Goal: Task Accomplishment & Management: Manage account settings

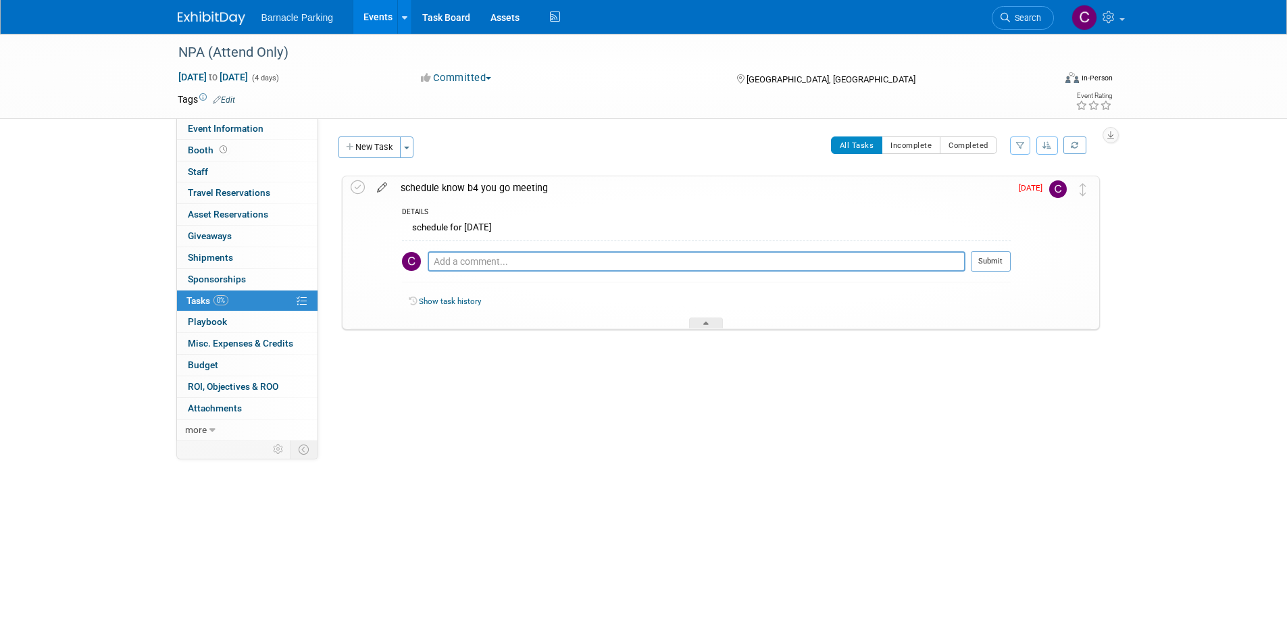
click at [378, 184] on icon at bounding box center [382, 184] width 24 height 17
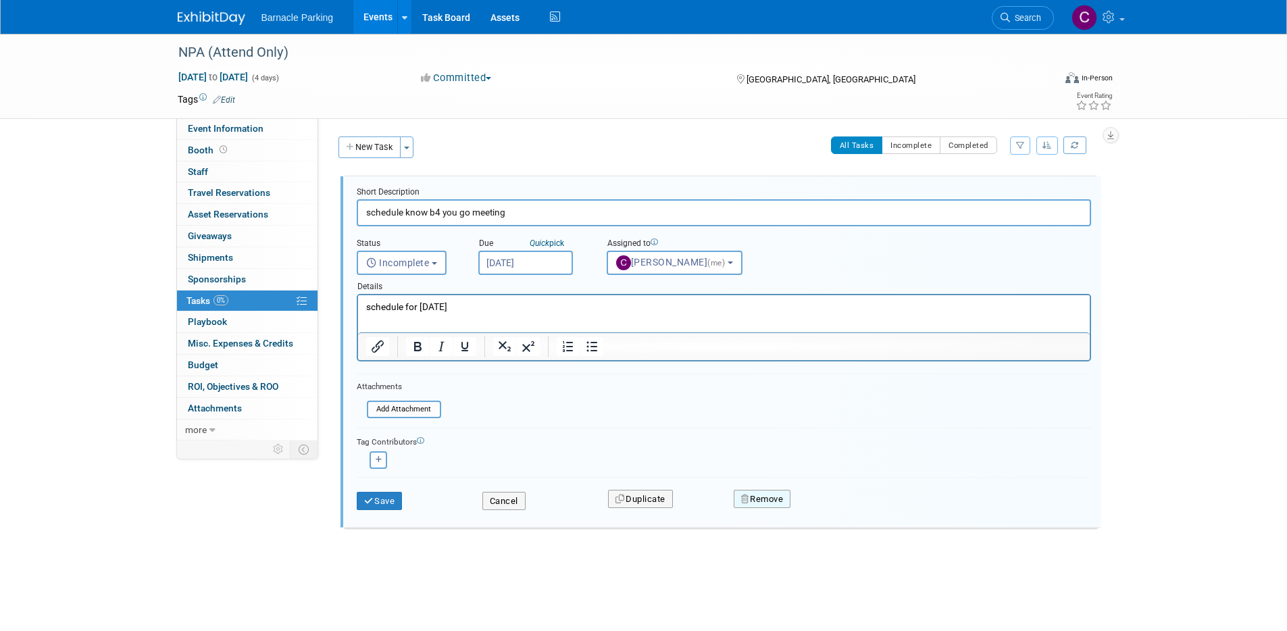
click at [761, 503] on button "Remove" at bounding box center [762, 499] width 57 height 19
click at [834, 509] on link "Yes" at bounding box center [838, 510] width 39 height 22
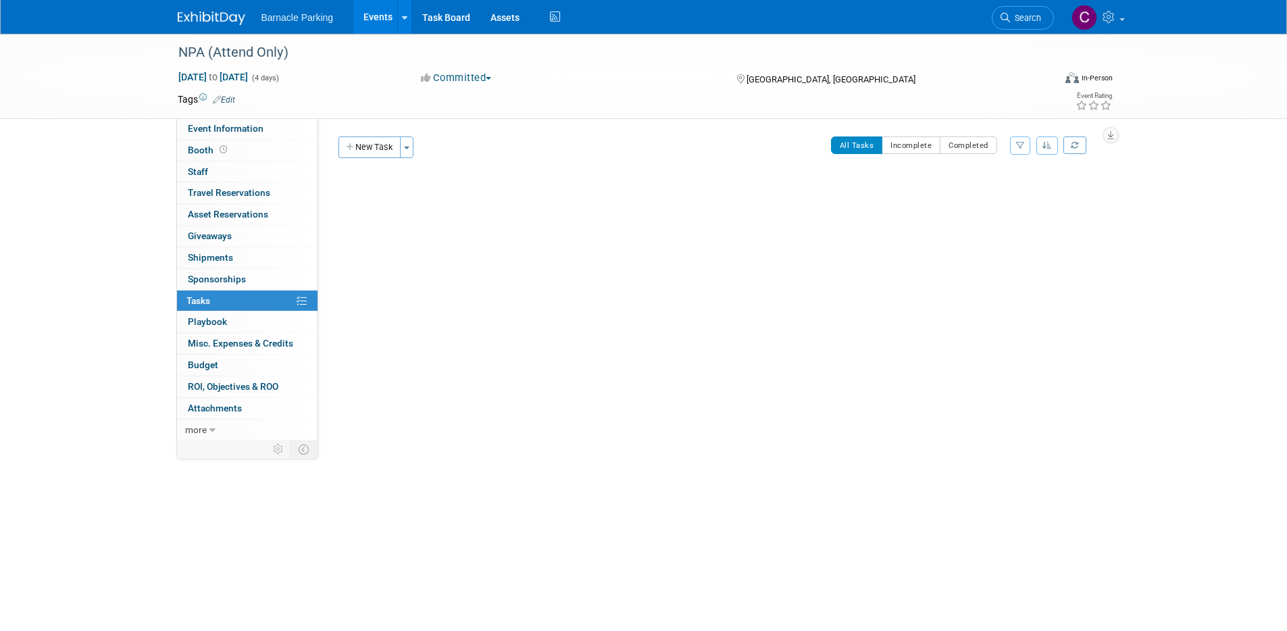
click at [372, 14] on link "Events" at bounding box center [377, 17] width 49 height 34
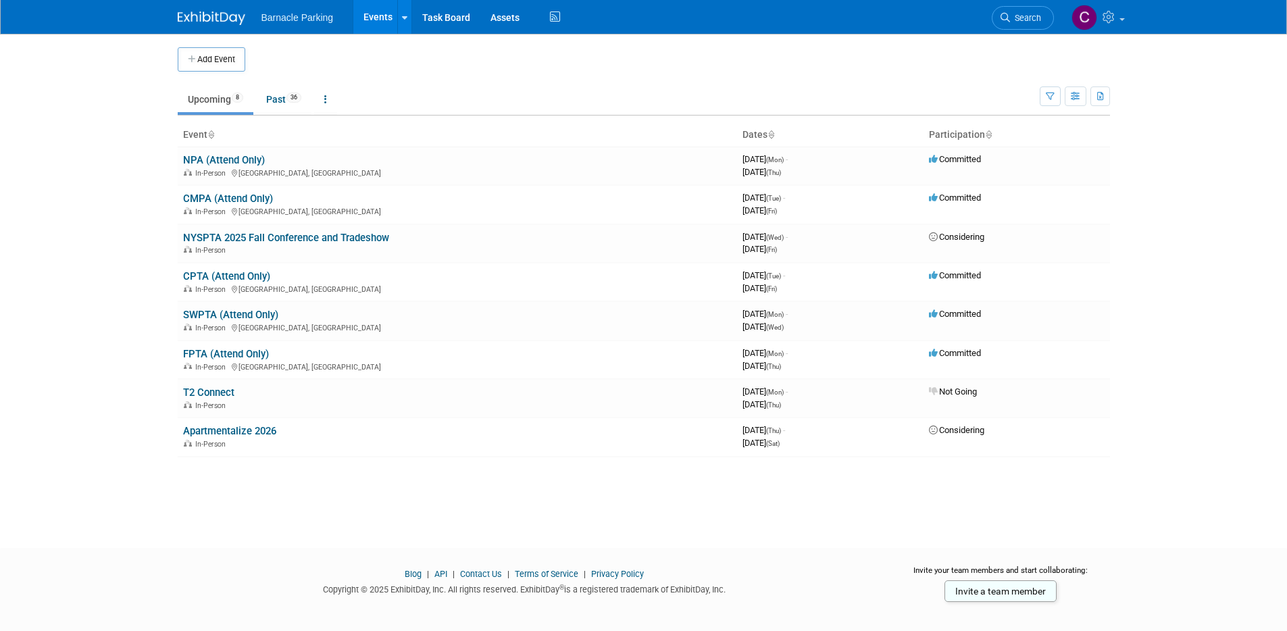
click at [485, 59] on td at bounding box center [654, 59] width 819 height 24
click at [1117, 20] on icon at bounding box center [1110, 17] width 16 height 12
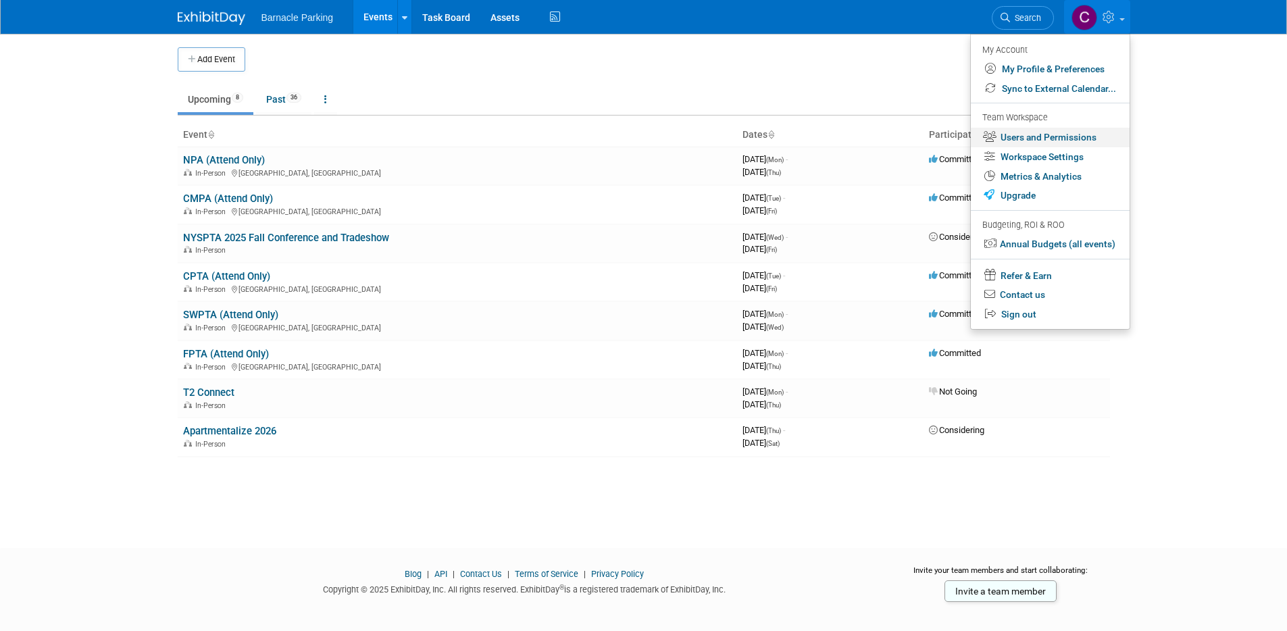
click at [1042, 138] on link "Users and Permissions" at bounding box center [1050, 138] width 159 height 20
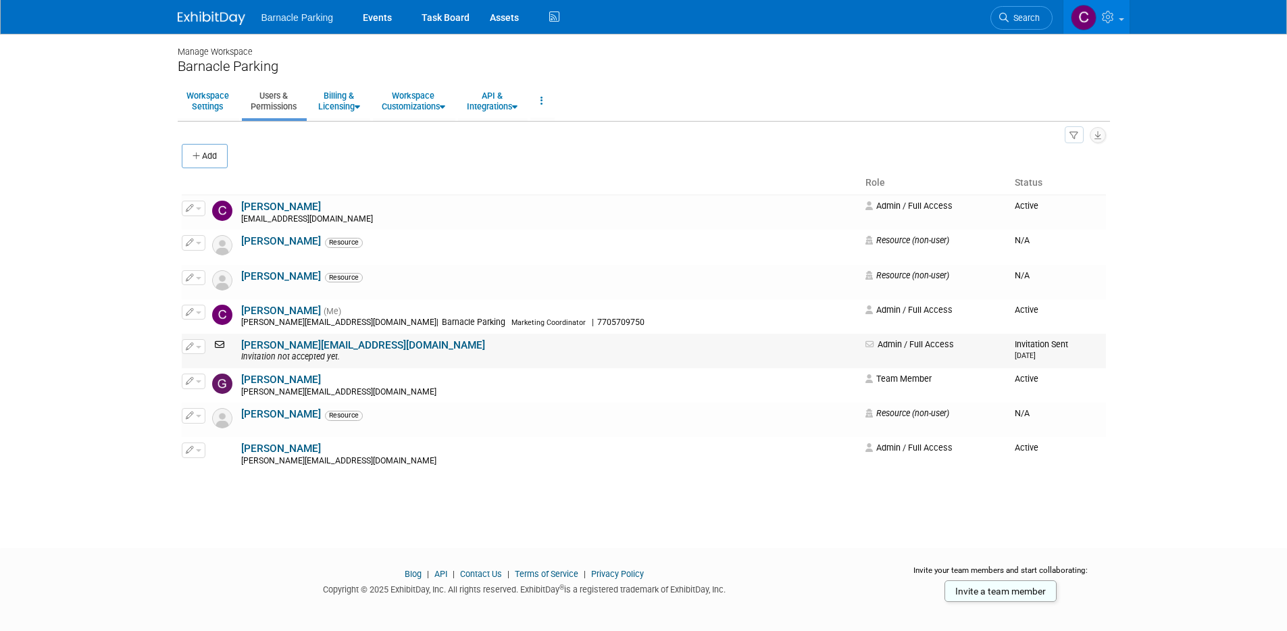
click at [197, 349] on button "button" at bounding box center [194, 346] width 24 height 15
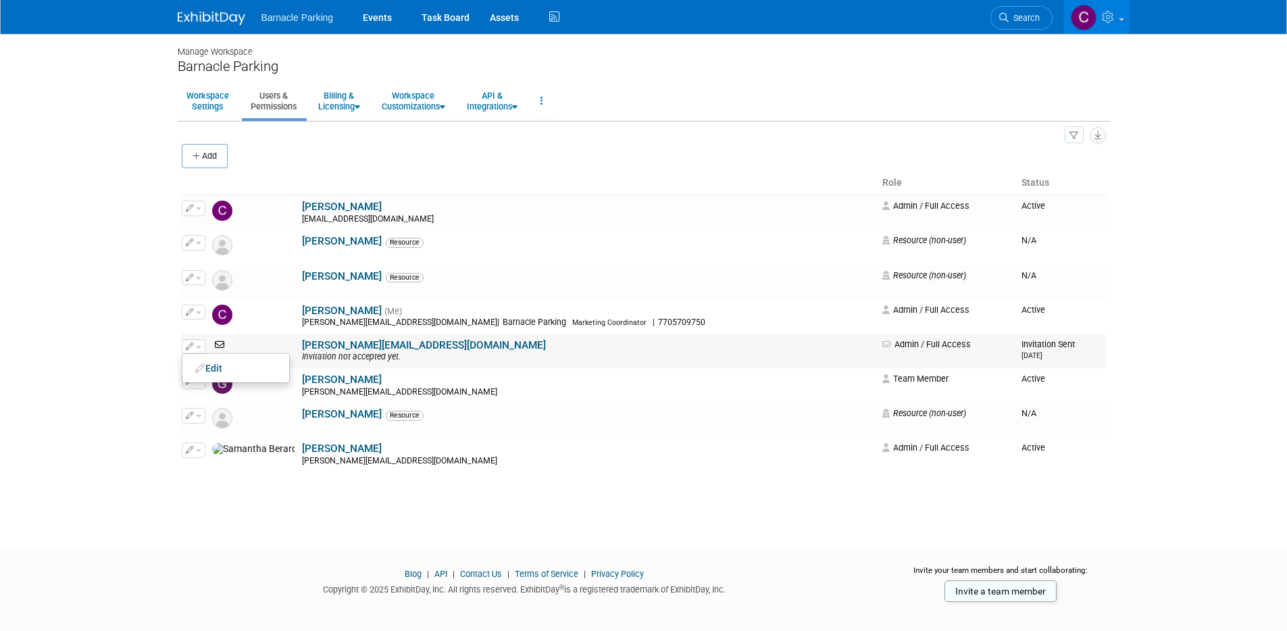
click at [384, 344] on td "gareth@barnacleparking.com Invitation not accepted yet." at bounding box center [588, 351] width 579 height 34
click at [330, 345] on link "[PERSON_NAME][EMAIL_ADDRESS][DOMAIN_NAME]" at bounding box center [424, 345] width 244 height 12
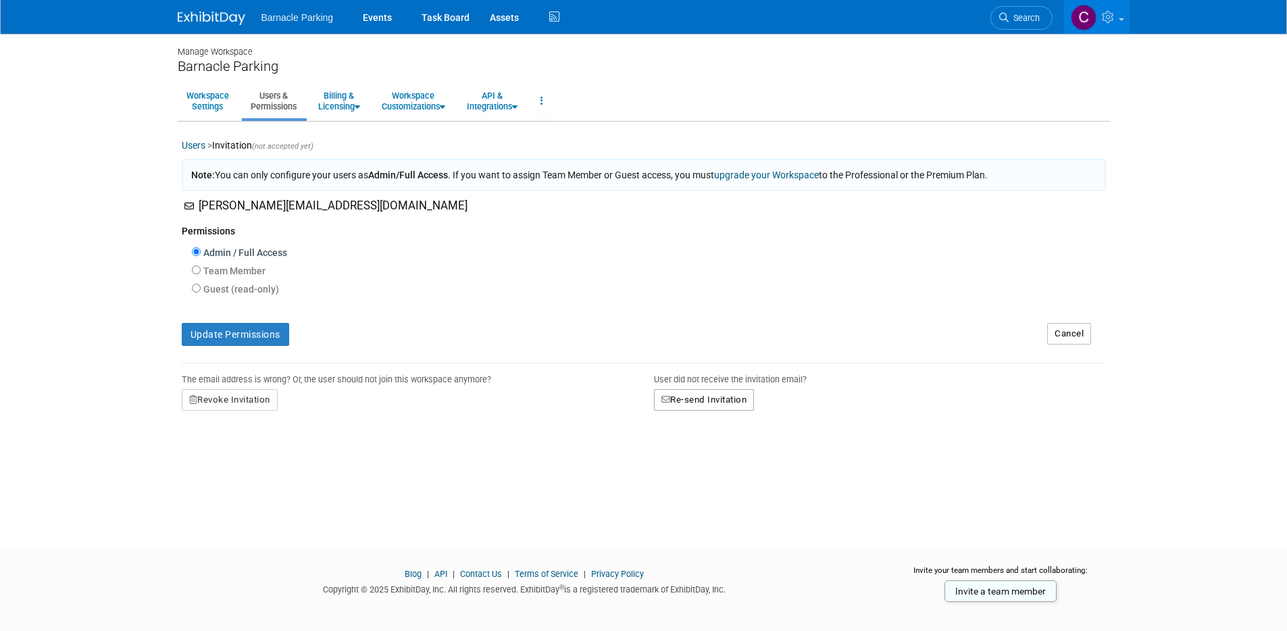
click at [681, 403] on button "Re-send Invitation" at bounding box center [704, 400] width 101 height 22
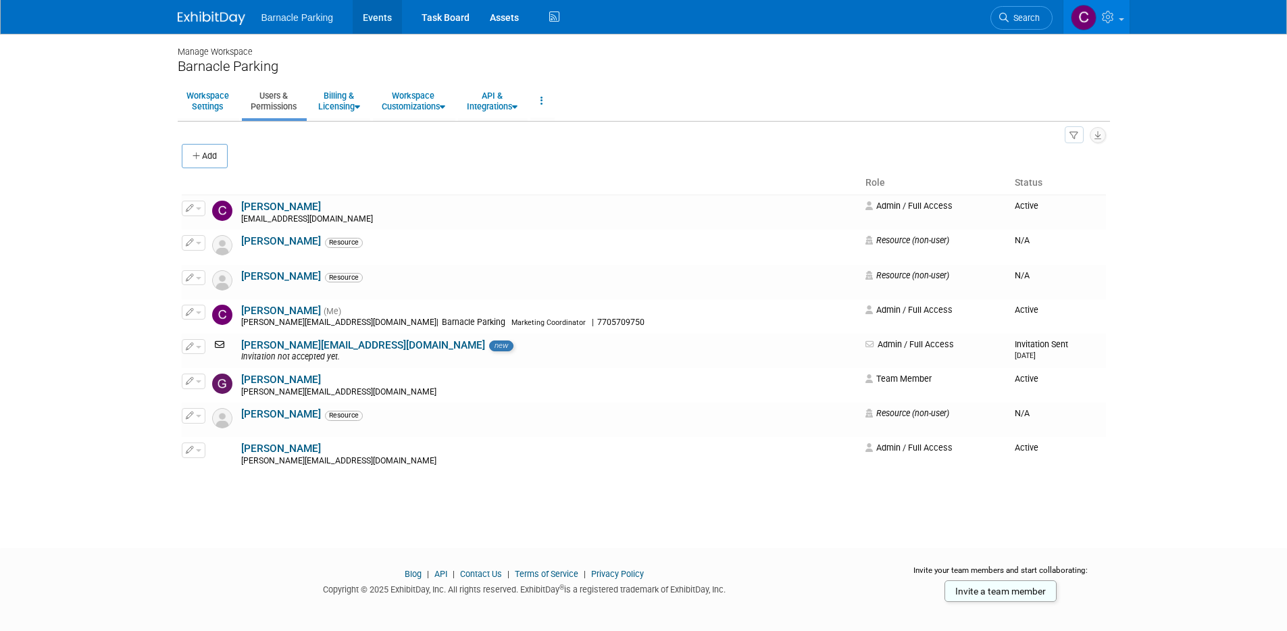
click at [380, 22] on link "Events" at bounding box center [377, 17] width 49 height 34
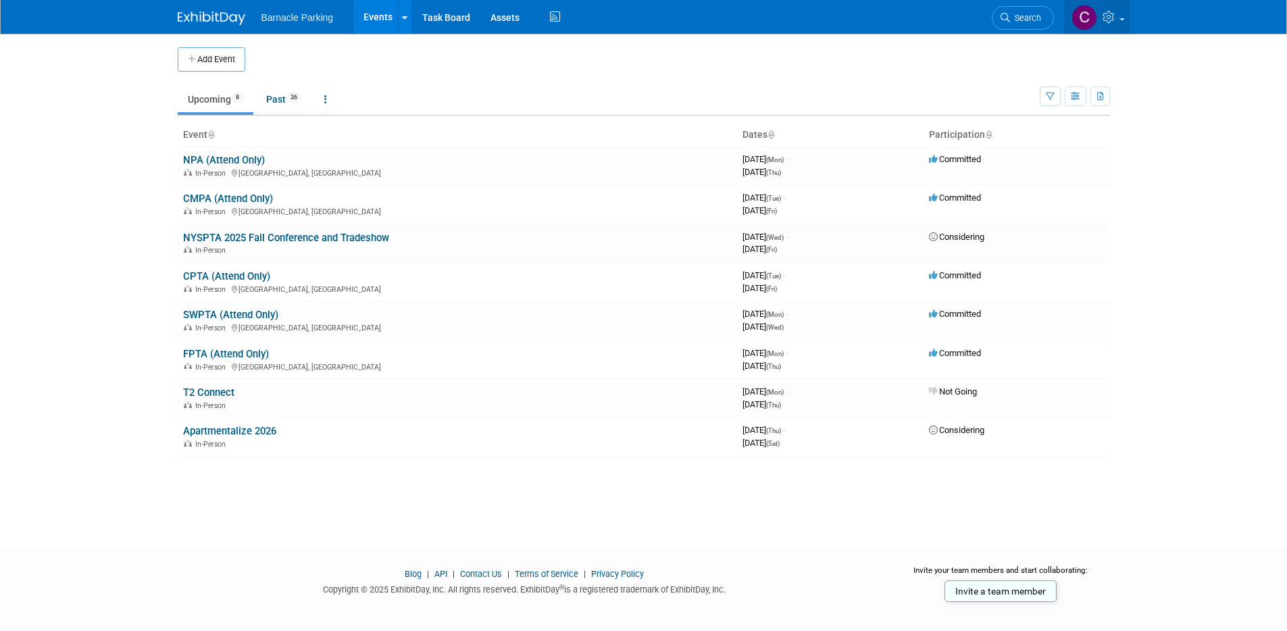
click at [1096, 32] on link at bounding box center [1097, 17] width 66 height 34
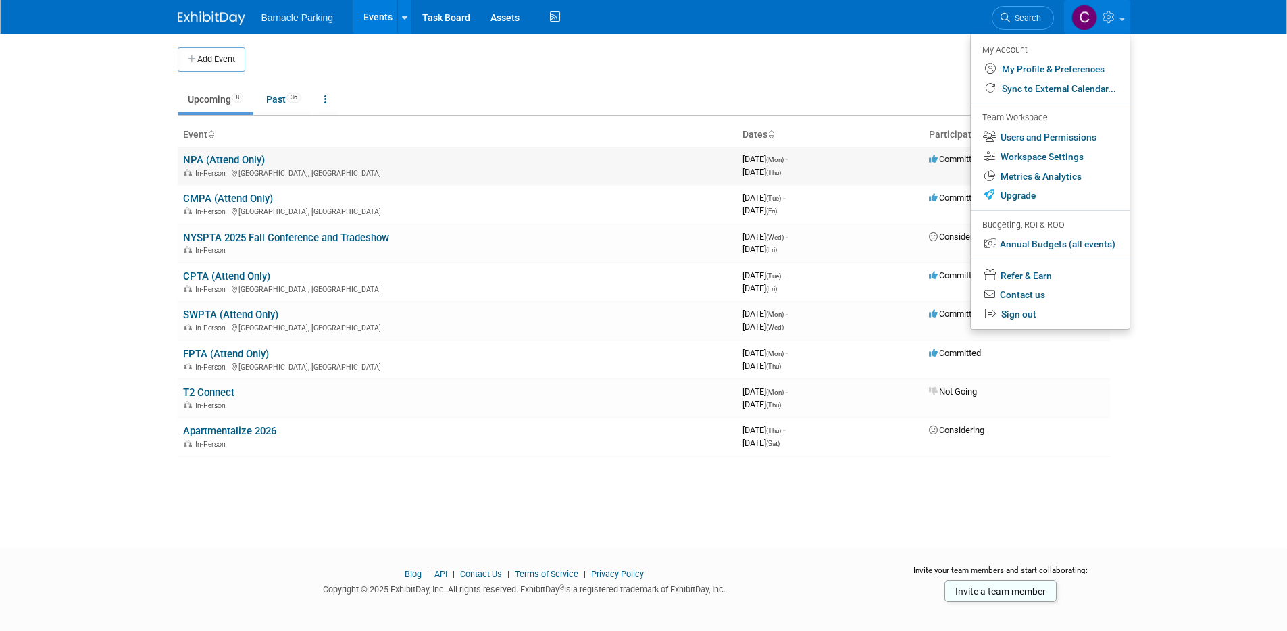
click at [218, 159] on link "NPA (Attend Only)" at bounding box center [224, 160] width 82 height 12
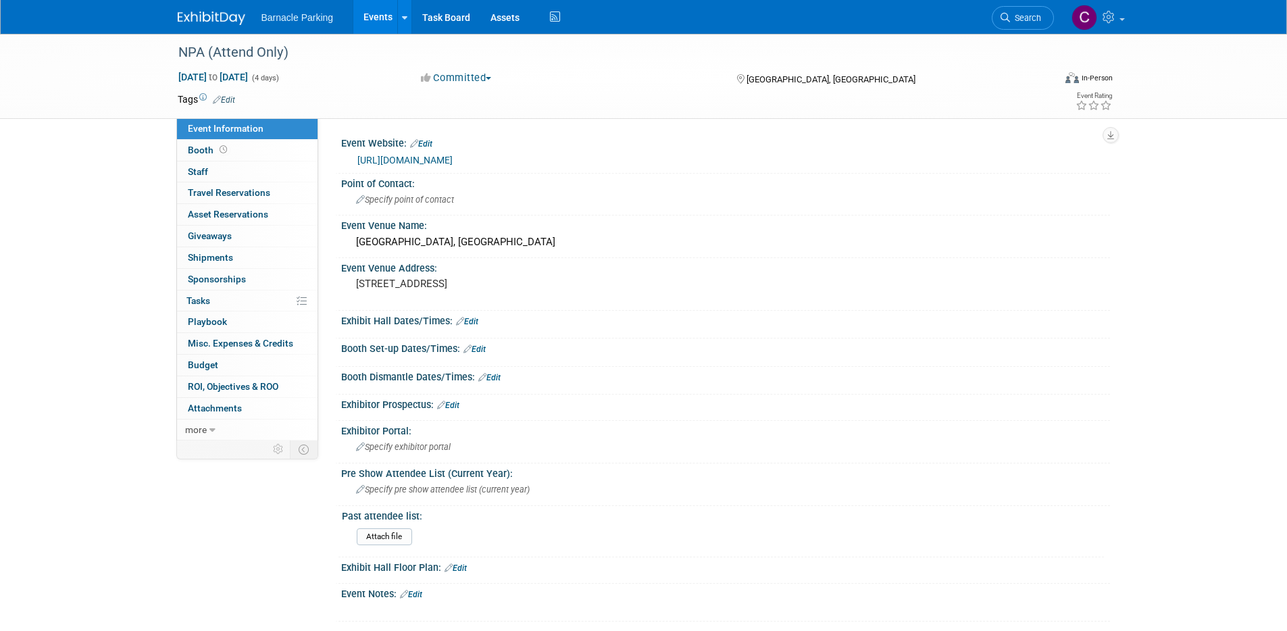
click at [375, 22] on link "Events" at bounding box center [377, 17] width 49 height 34
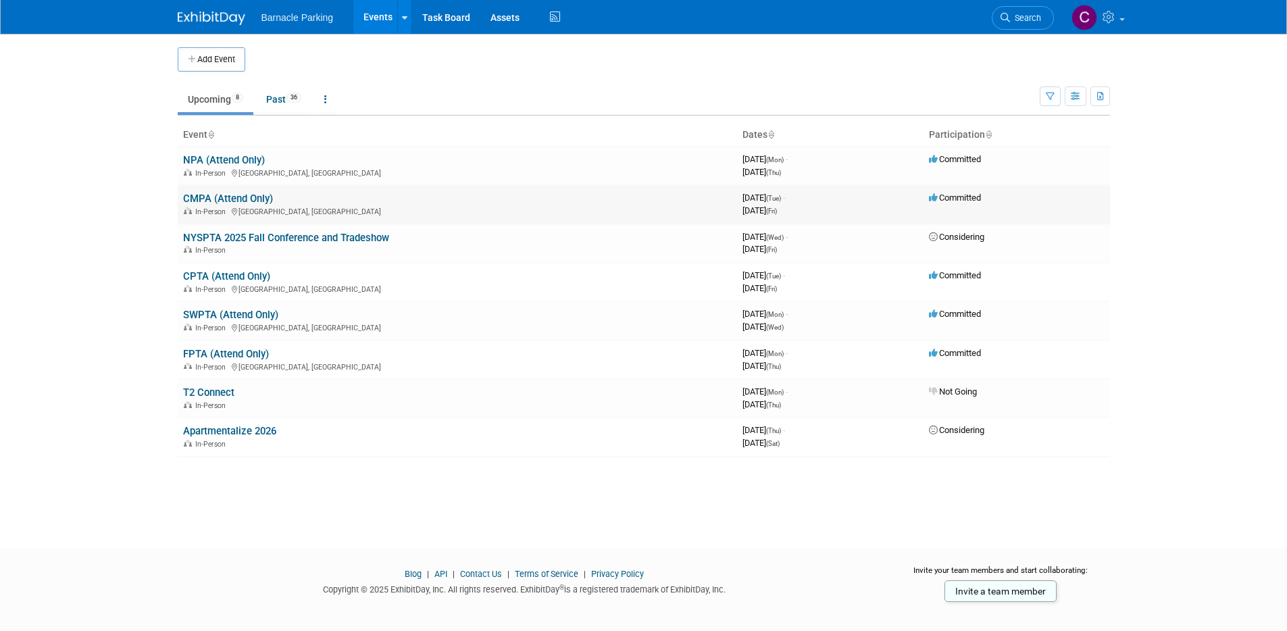
click at [213, 194] on link "CMPA (Attend Only)" at bounding box center [228, 199] width 90 height 12
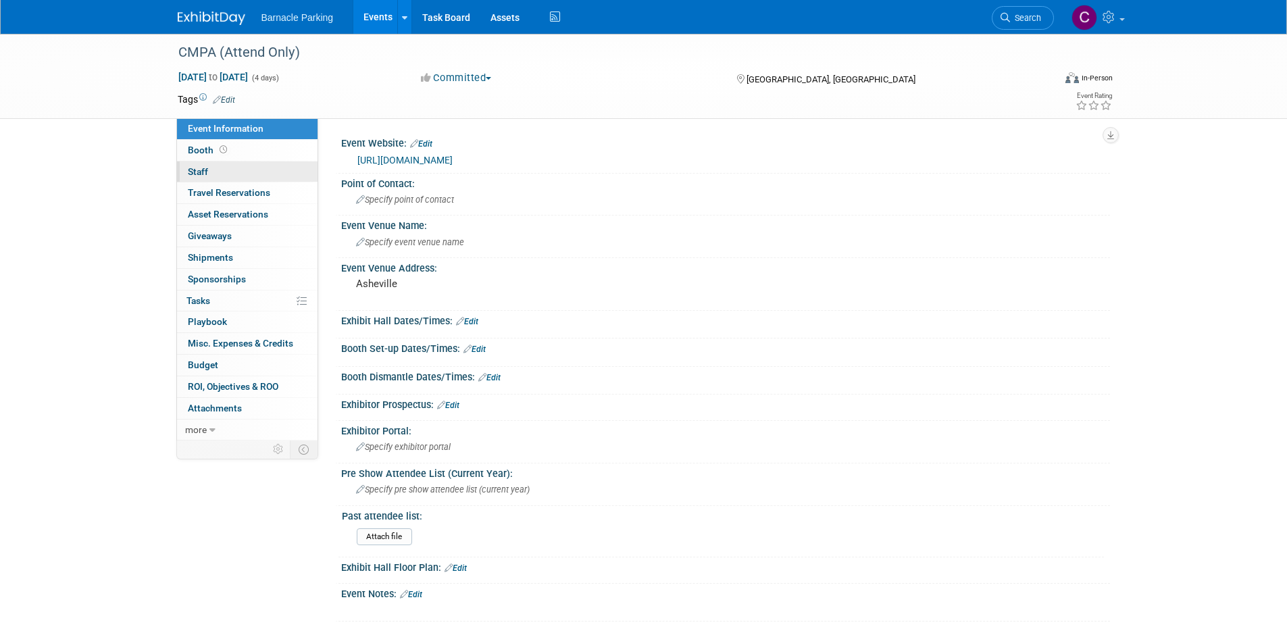
click at [215, 170] on link "0 Staff 0" at bounding box center [247, 171] width 140 height 21
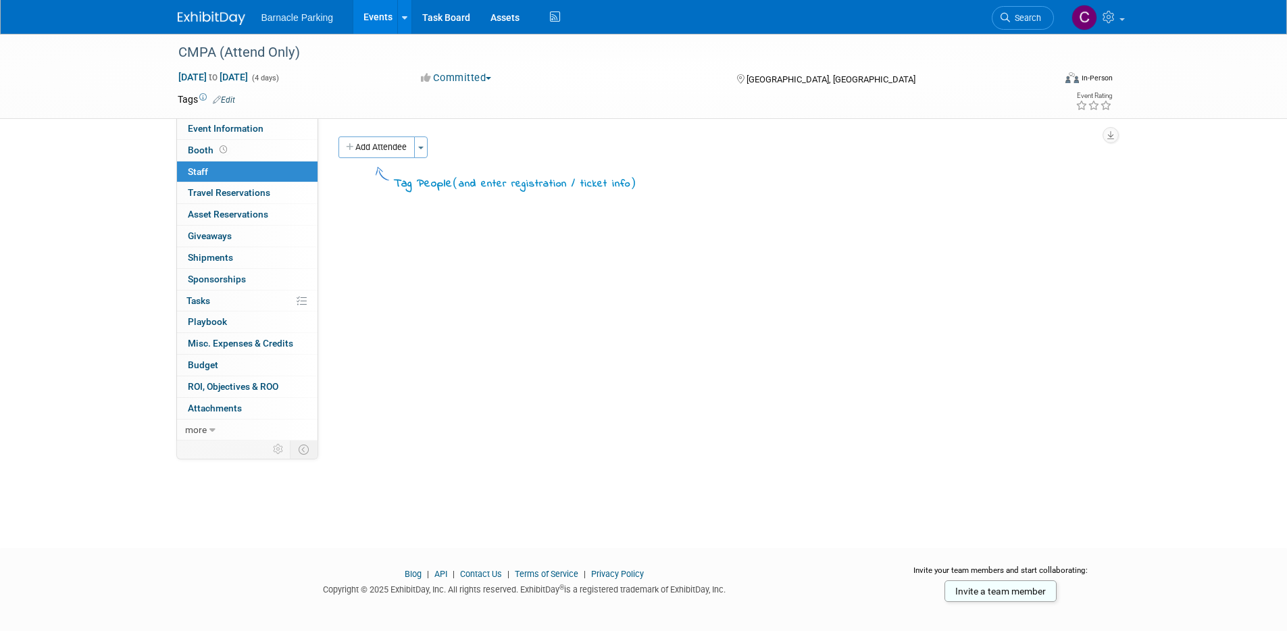
click at [380, 22] on link "Events" at bounding box center [377, 17] width 49 height 34
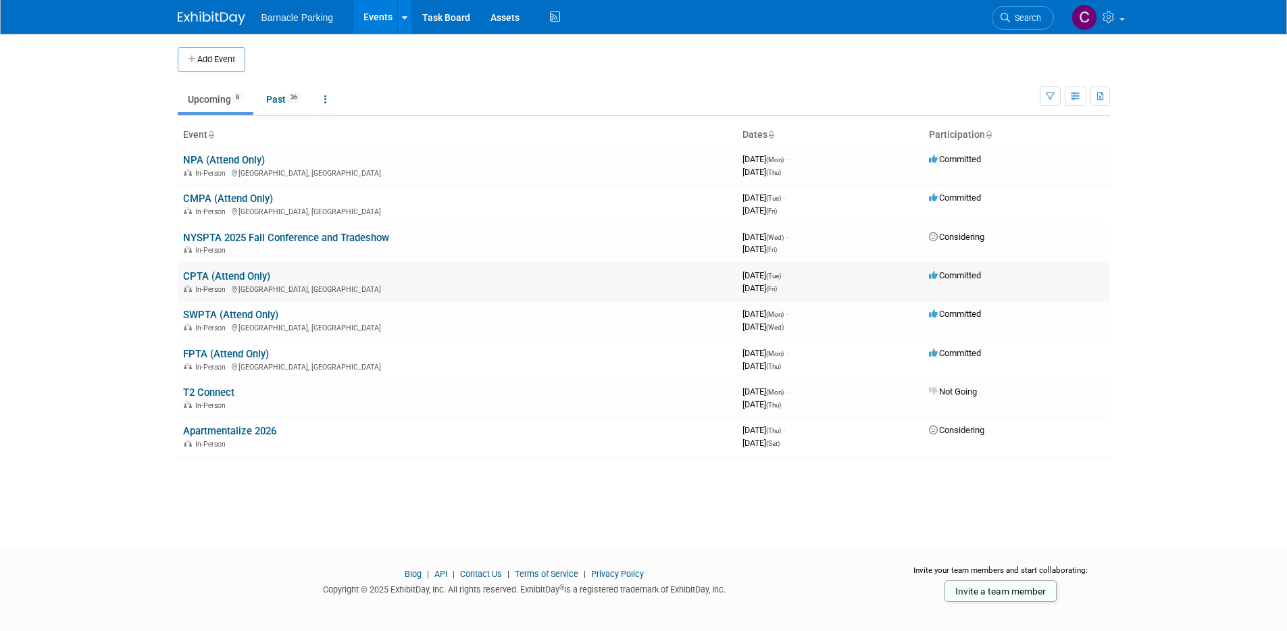
click at [226, 275] on link "CPTA (Attend Only)" at bounding box center [226, 276] width 87 height 12
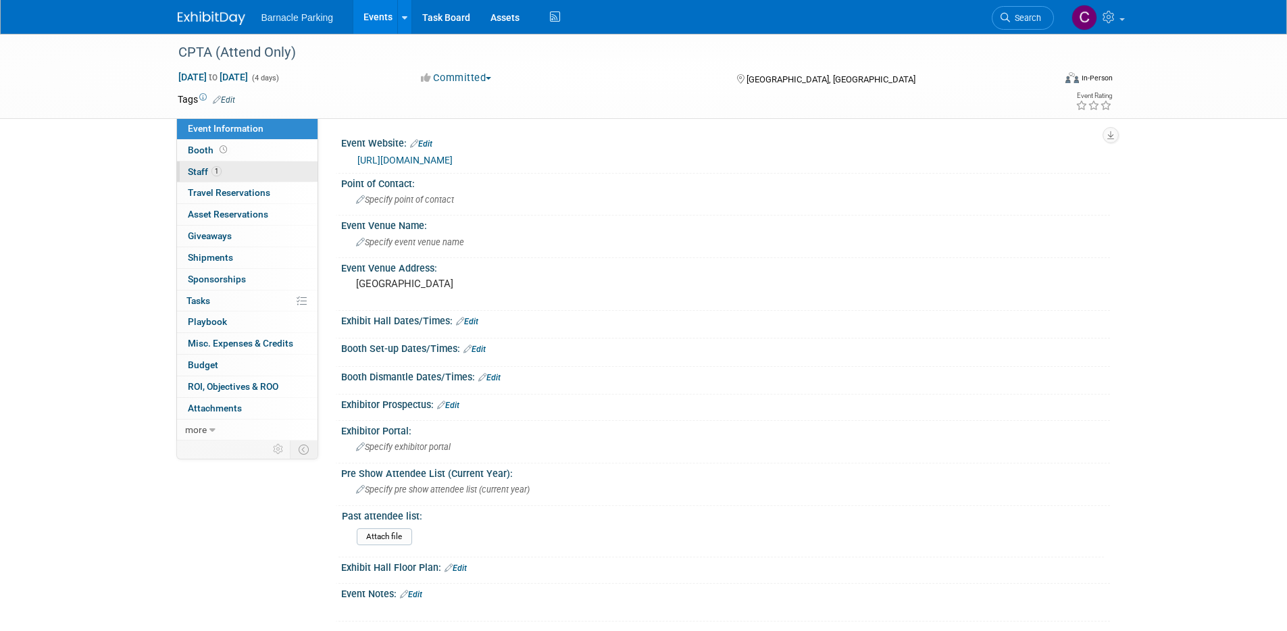
click at [232, 175] on link "1 Staff 1" at bounding box center [247, 171] width 140 height 21
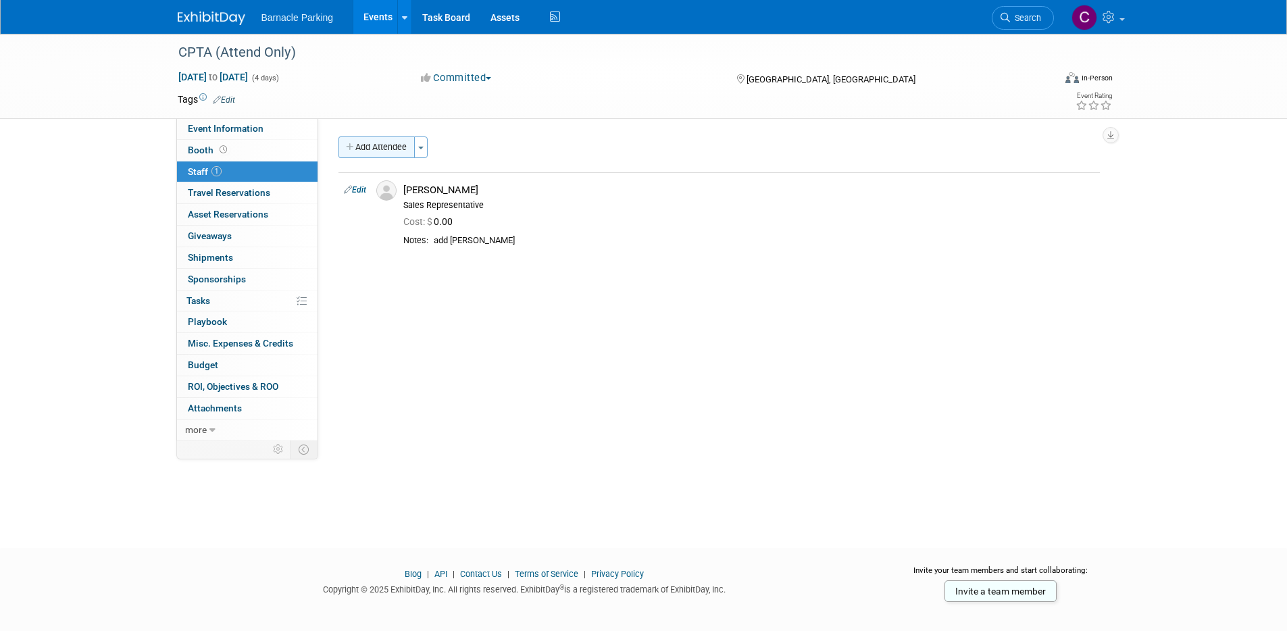
click at [392, 146] on button "Add Attendee" at bounding box center [376, 147] width 76 height 22
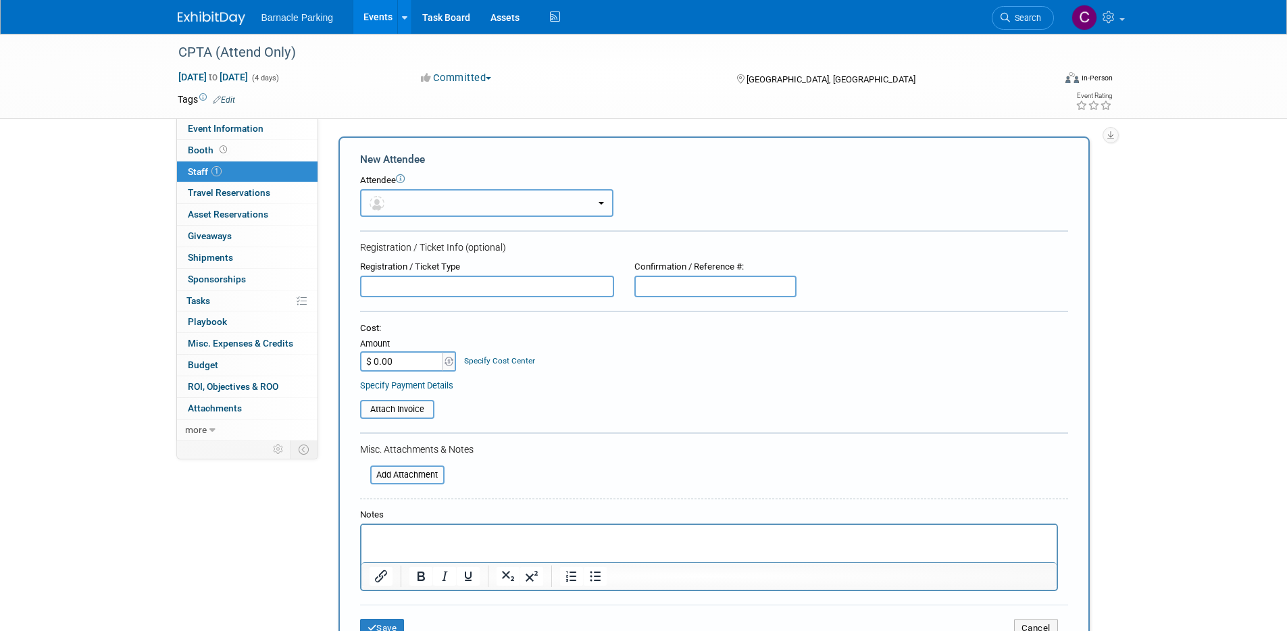
click at [561, 191] on button "button" at bounding box center [486, 203] width 253 height 28
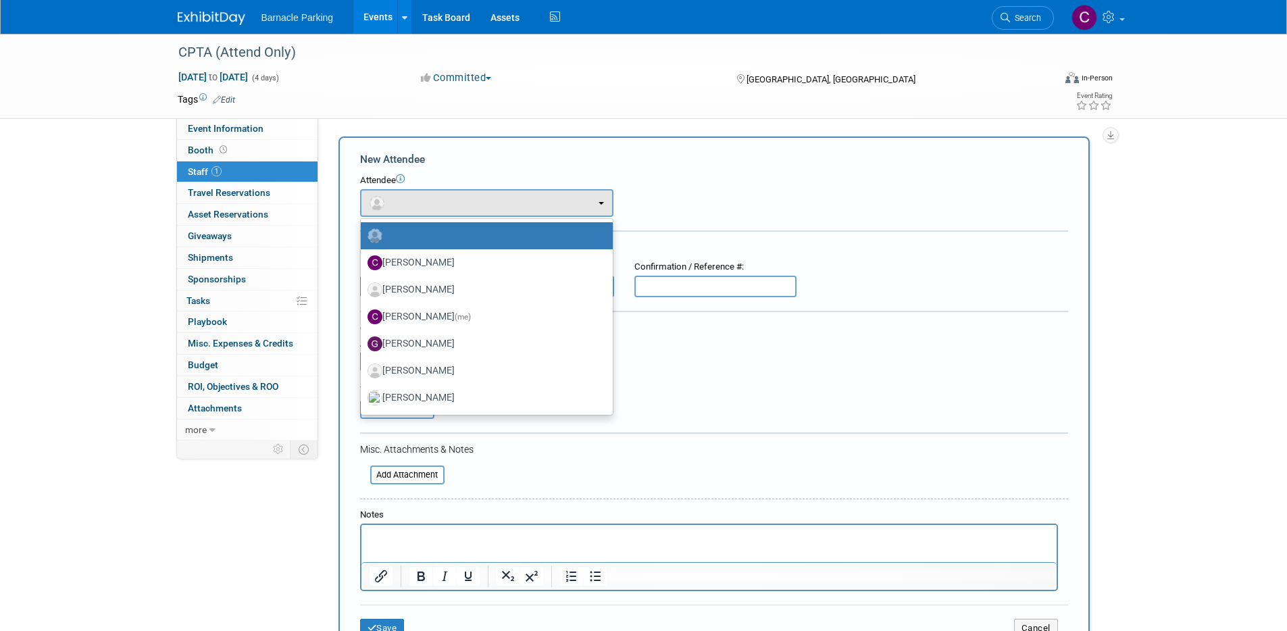
click at [775, 206] on div "Attendee <img src="https://www.exhibitday.com/Images/Unassigned-User-Icon.png" …" at bounding box center [714, 195] width 708 height 43
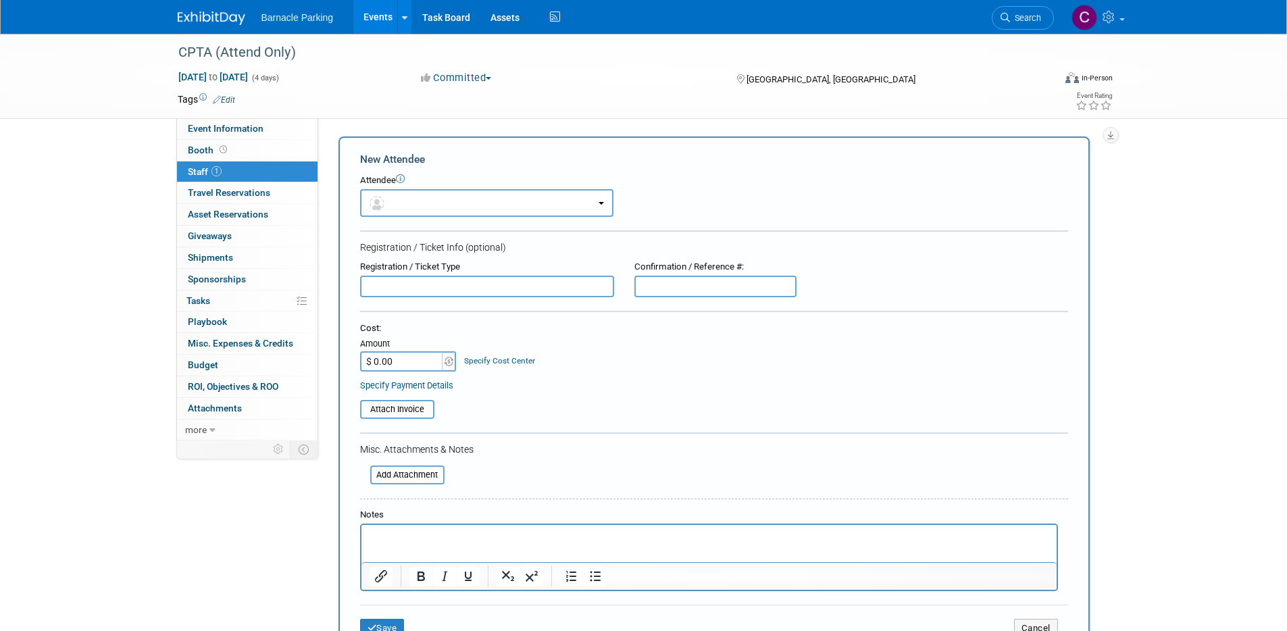
click at [401, 178] on icon at bounding box center [400, 178] width 9 height 9
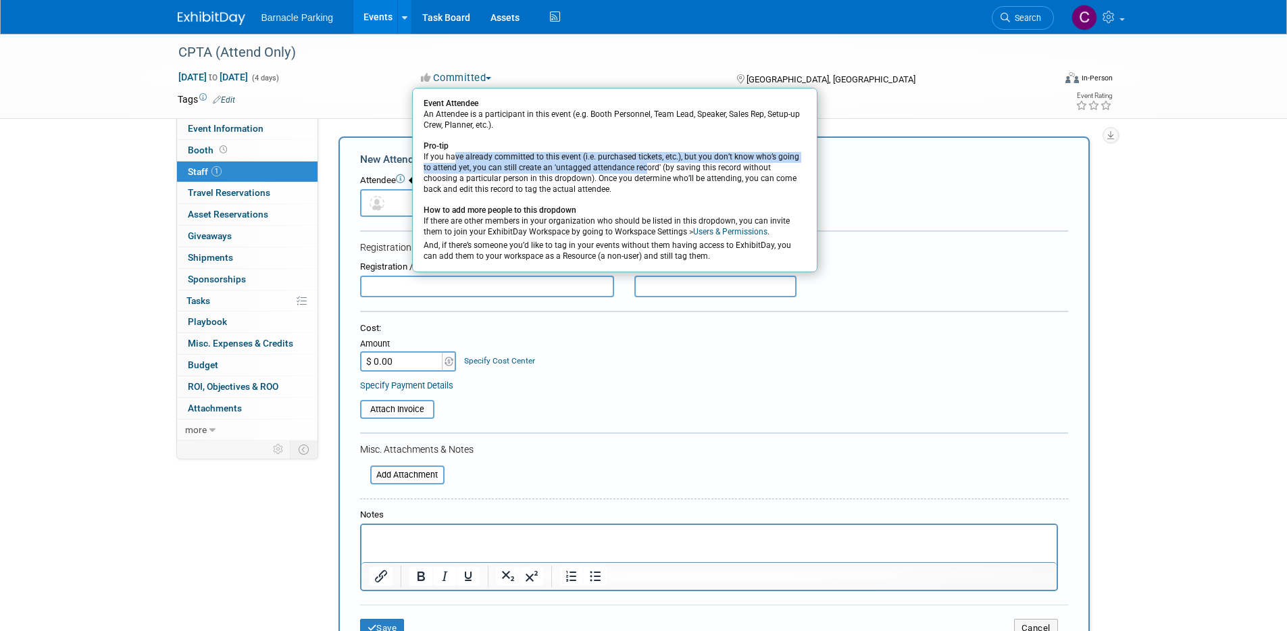
drag, startPoint x: 456, startPoint y: 161, endPoint x: 633, endPoint y: 167, distance: 177.1
click at [633, 167] on div "Event Attendee An Attendee is a participant in this event (e.g. Booth Personnel…" at bounding box center [614, 180] width 405 height 184
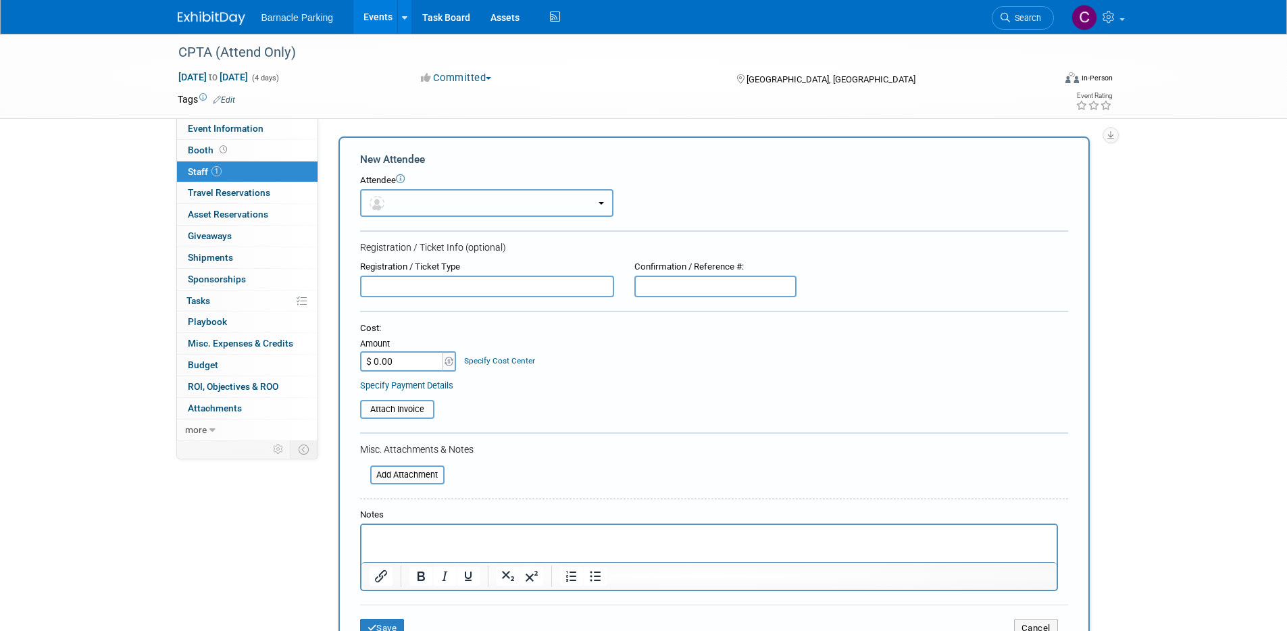
click at [602, 200] on button "button" at bounding box center [486, 203] width 253 height 28
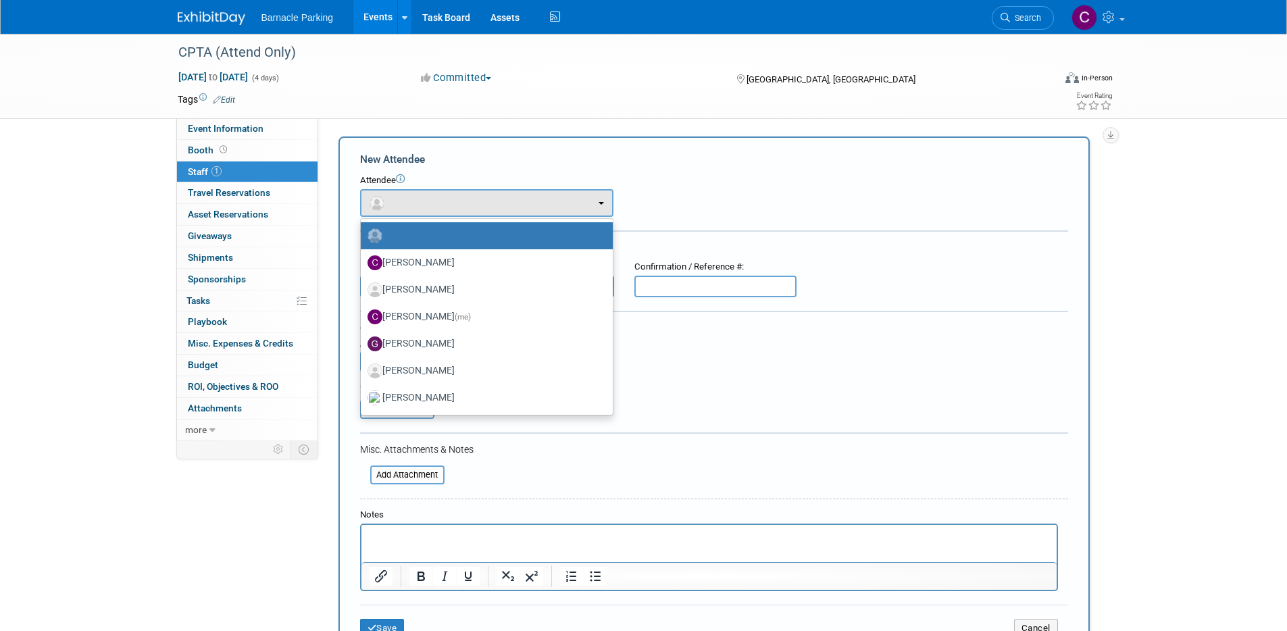
click at [412, 230] on label at bounding box center [483, 236] width 232 height 22
click at [363, 230] on input "radio" at bounding box center [358, 234] width 9 height 9
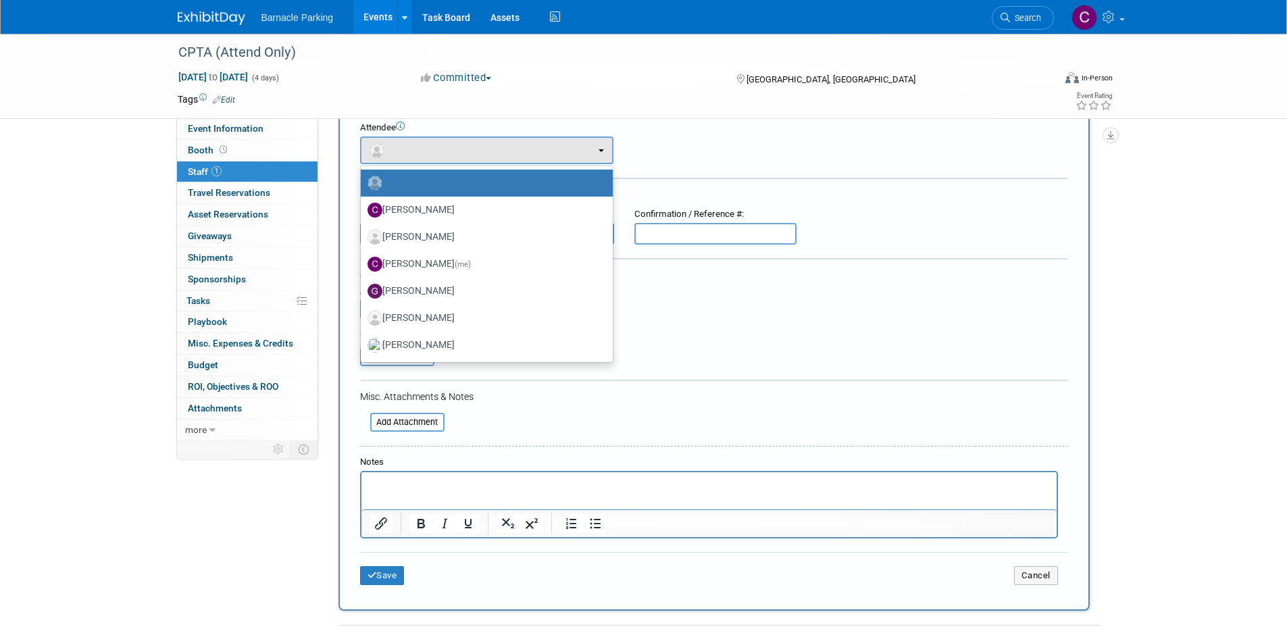
scroll to position [76, 0]
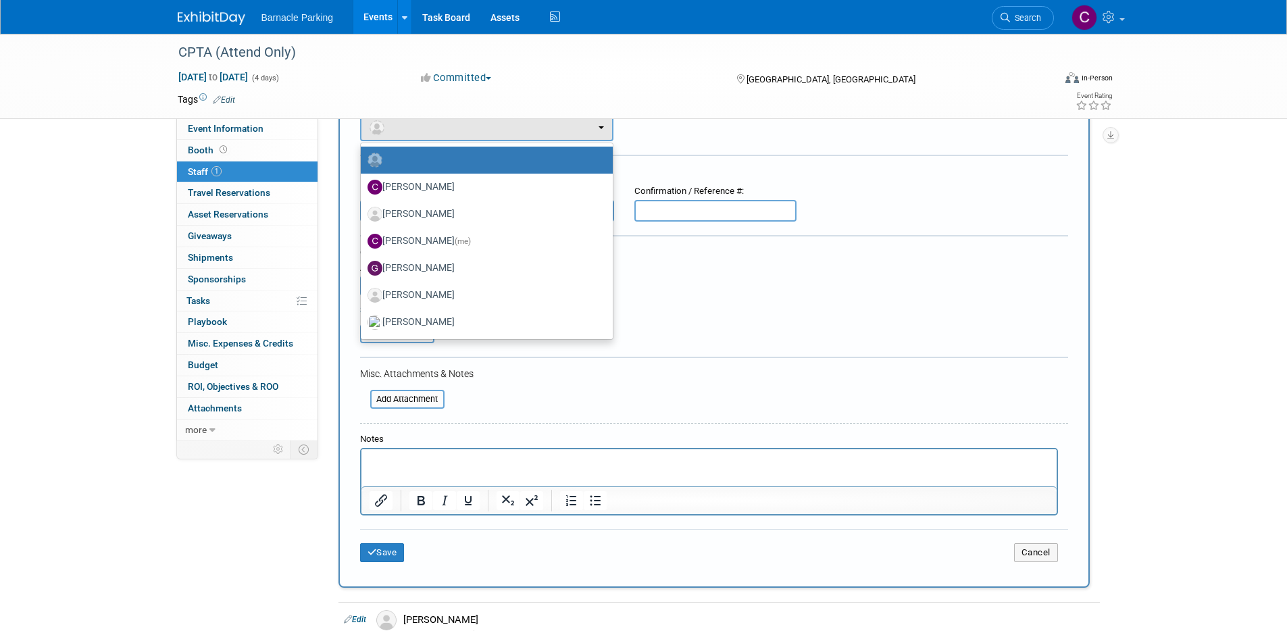
click at [682, 156] on div at bounding box center [714, 156] width 708 height 3
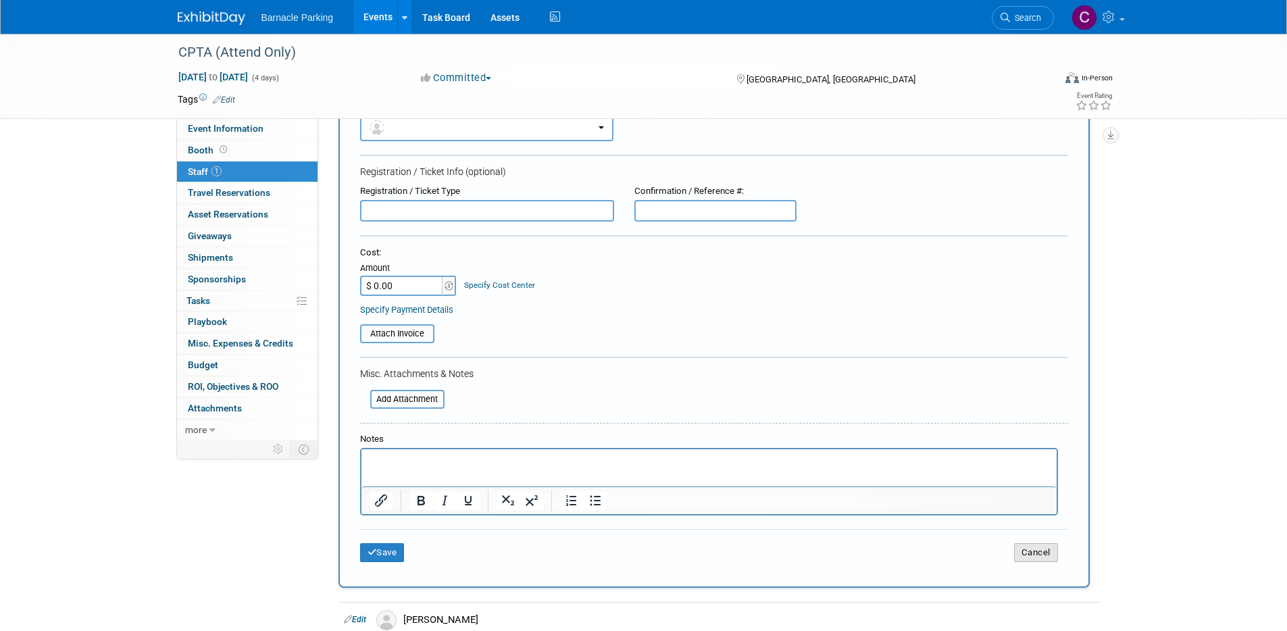
click at [1034, 543] on button "Cancel" at bounding box center [1036, 552] width 44 height 19
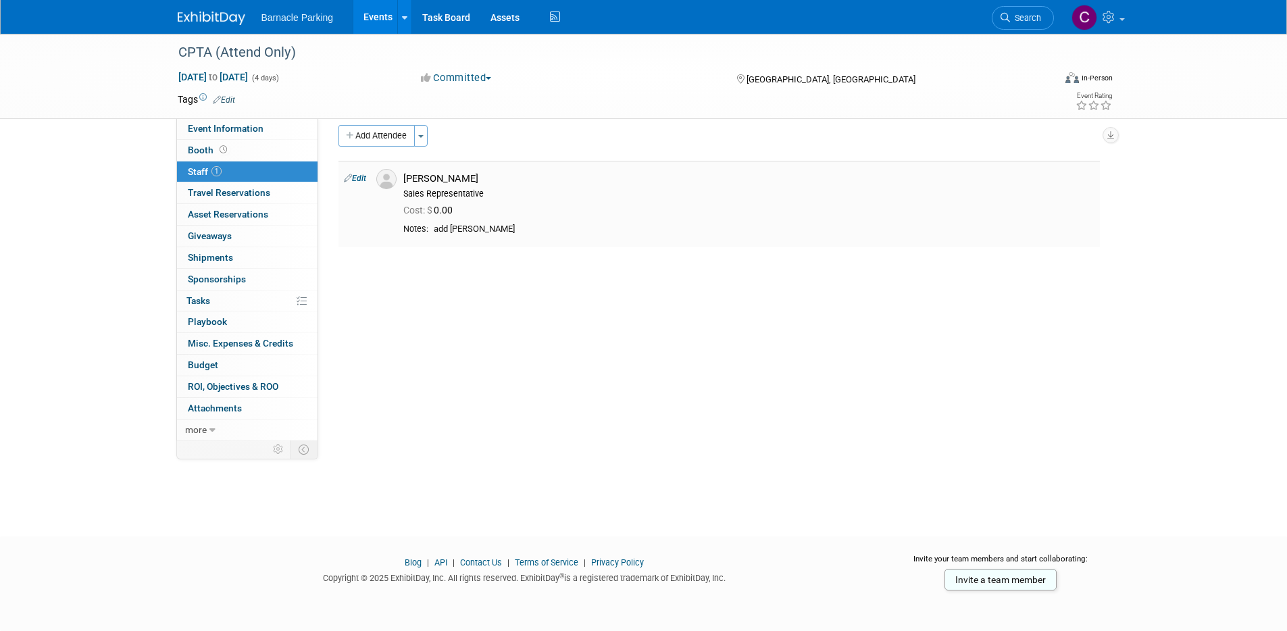
click at [446, 177] on div "[PERSON_NAME]" at bounding box center [748, 178] width 691 height 13
click at [356, 175] on link "Edit" at bounding box center [355, 178] width 22 height 9
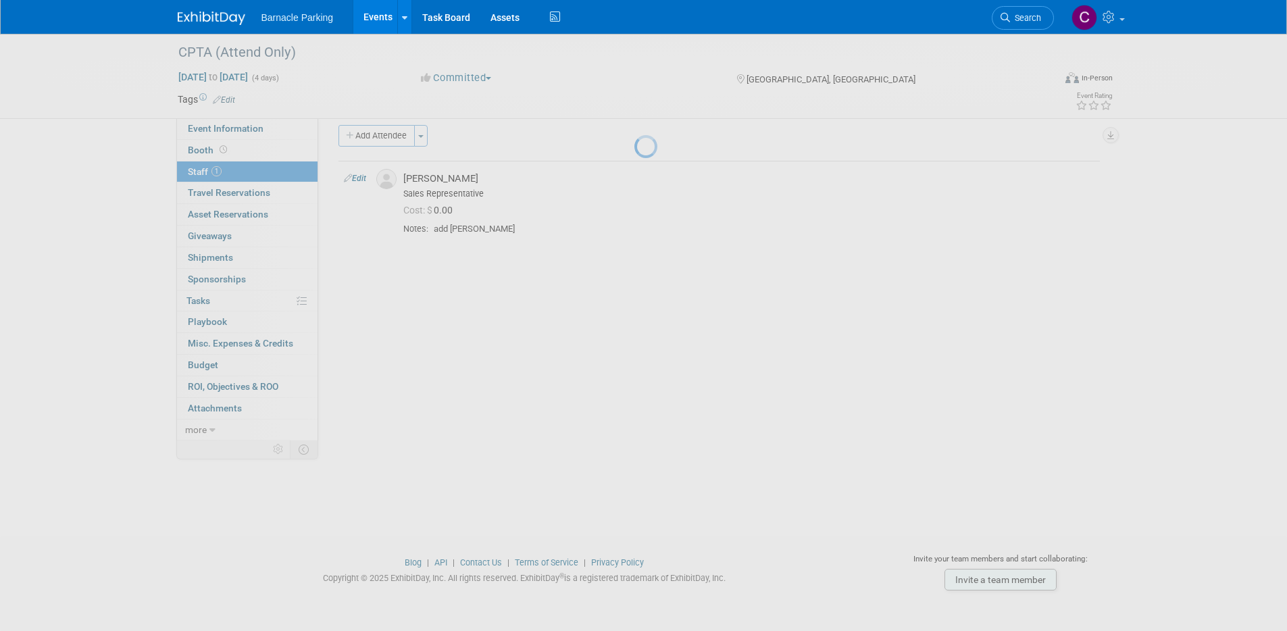
select select "179bf20d-bce0-4608-91af-55289dba5c0b"
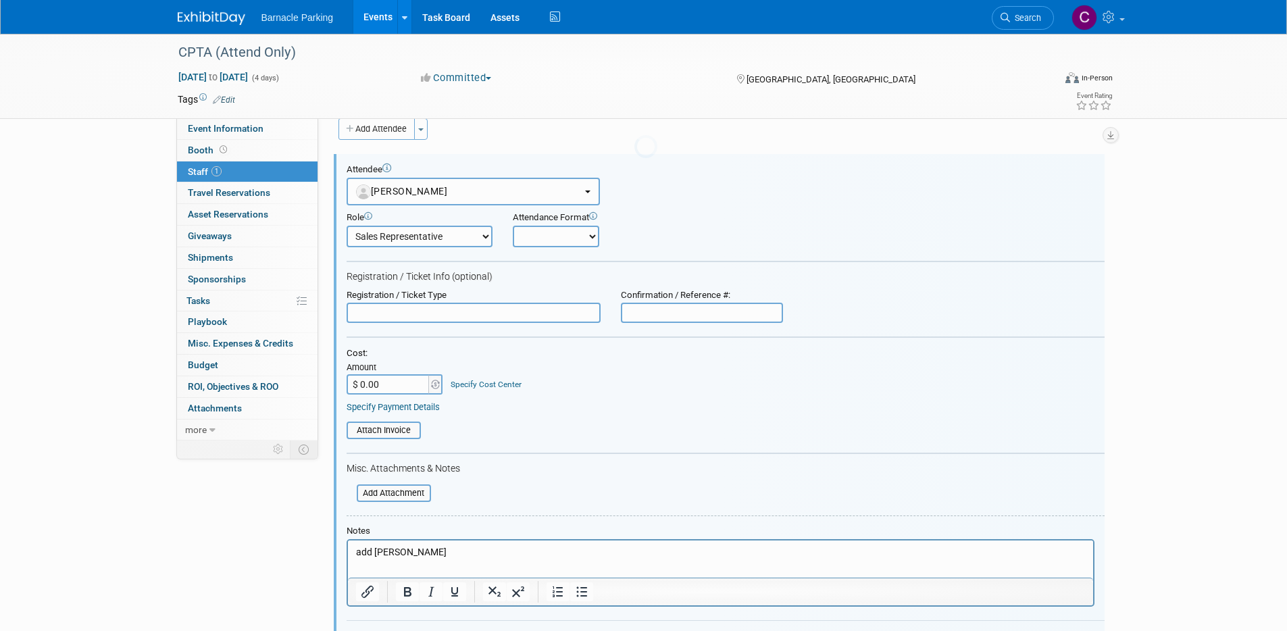
scroll to position [0, 0]
click at [482, 236] on select "Demonstrator Host Planner Presenter Sales Representative Set-up/Dismantle Crew …" at bounding box center [420, 236] width 146 height 22
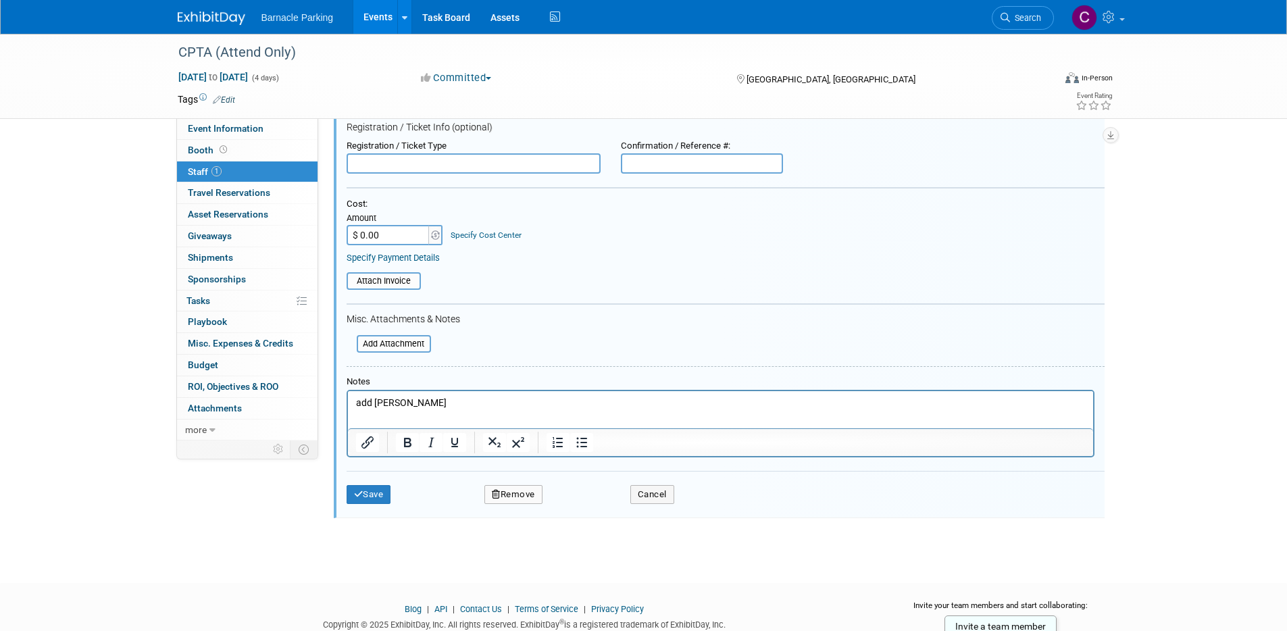
scroll to position [214, 0]
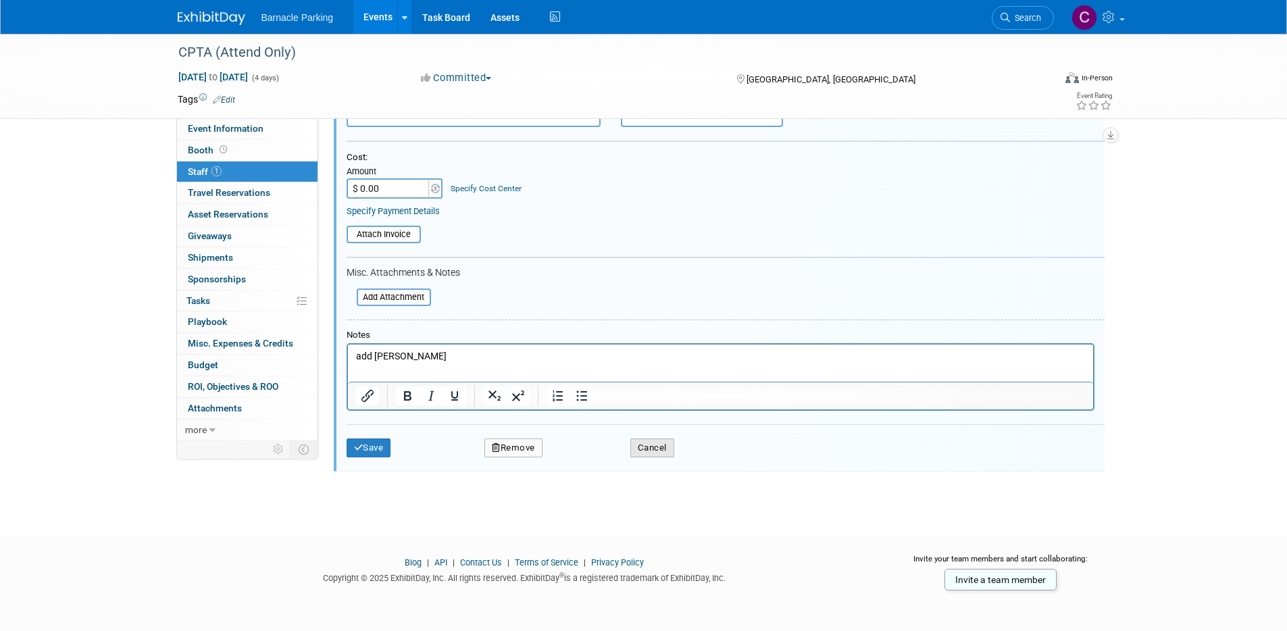
click at [640, 446] on button "Cancel" at bounding box center [652, 447] width 44 height 19
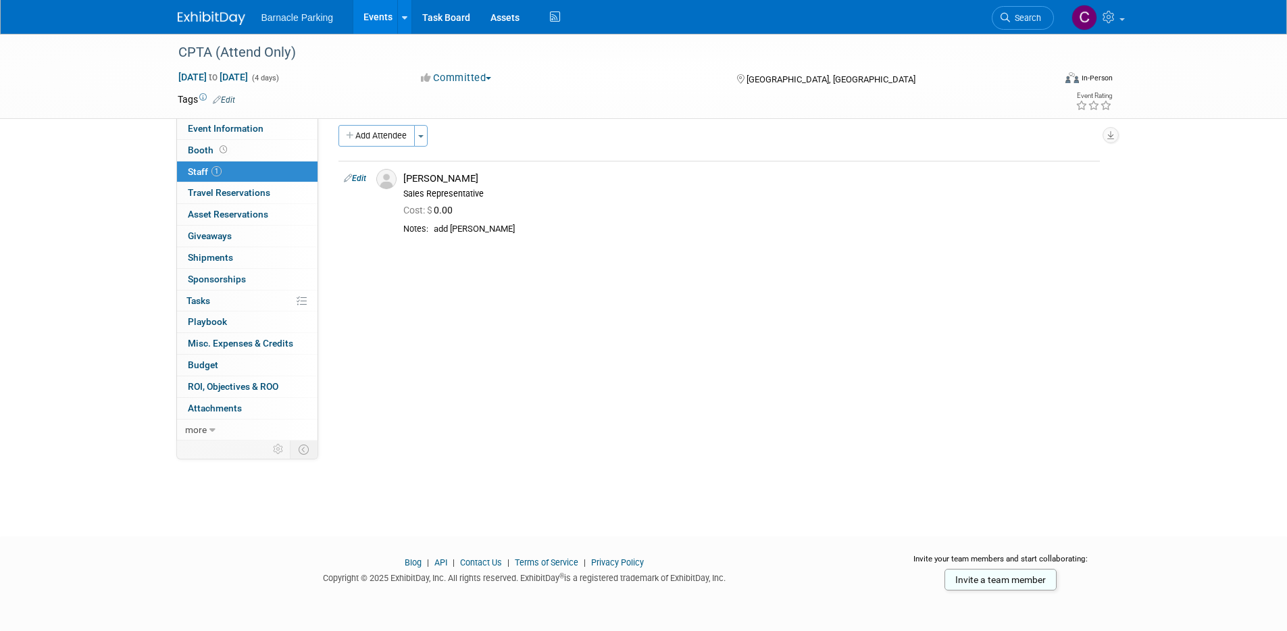
click at [363, 21] on link "Events" at bounding box center [377, 17] width 49 height 34
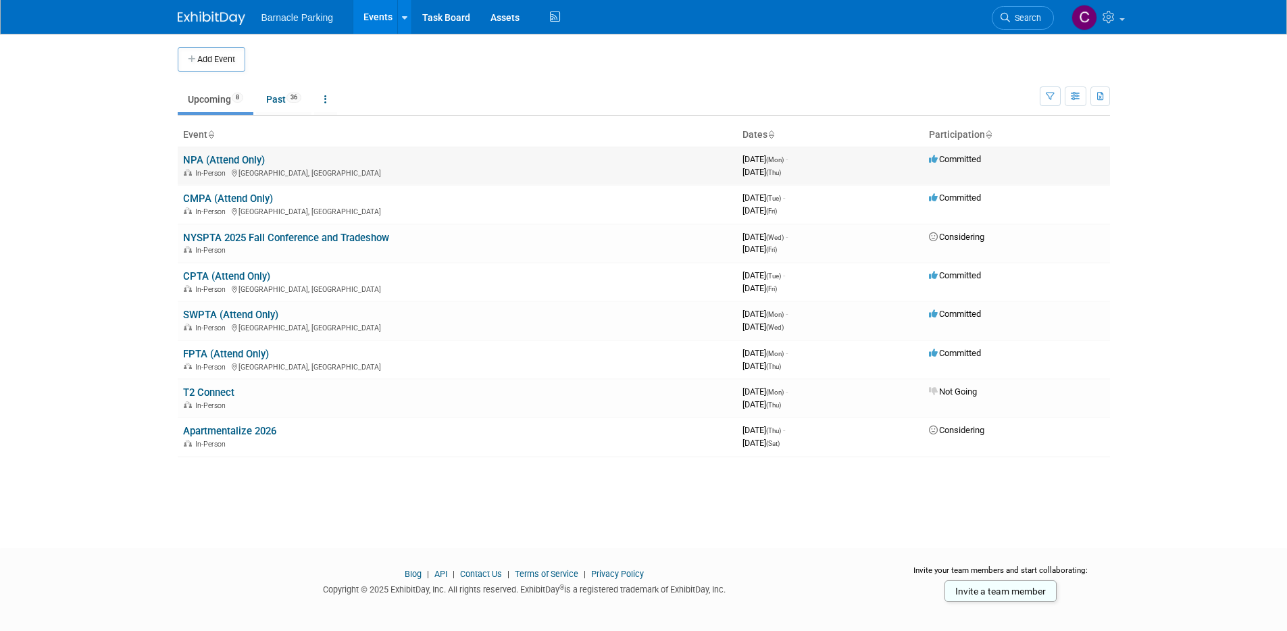
click at [230, 163] on link "NPA (Attend Only)" at bounding box center [224, 160] width 82 height 12
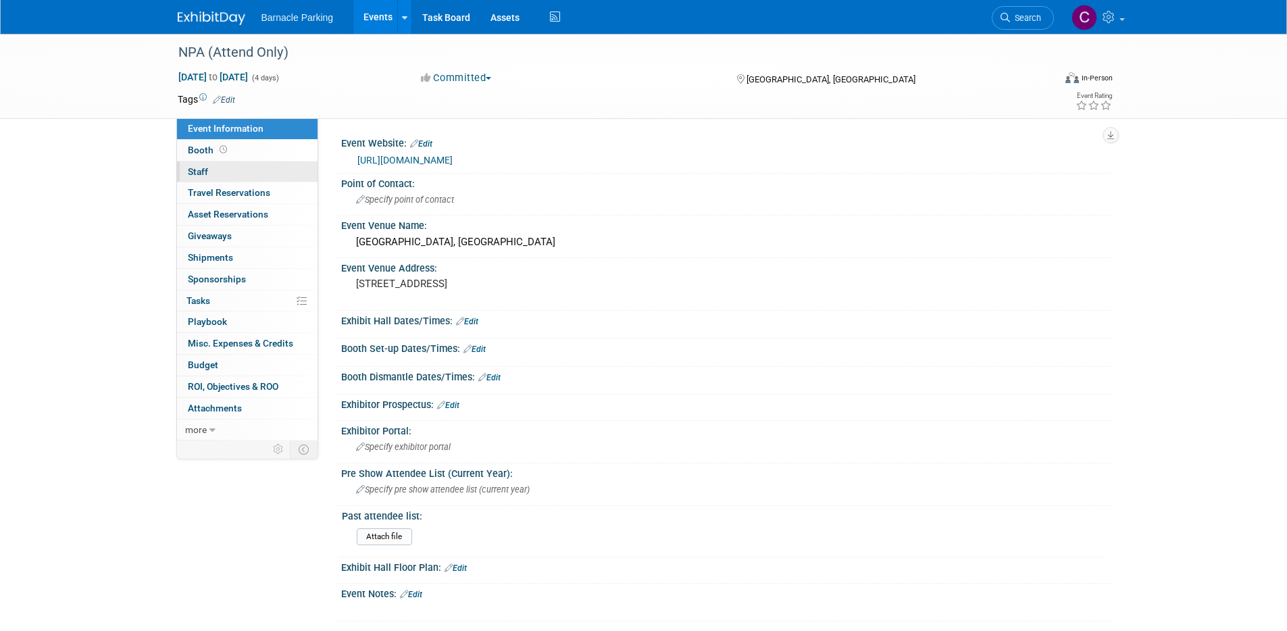
click at [232, 171] on link "0 Staff 0" at bounding box center [247, 171] width 140 height 21
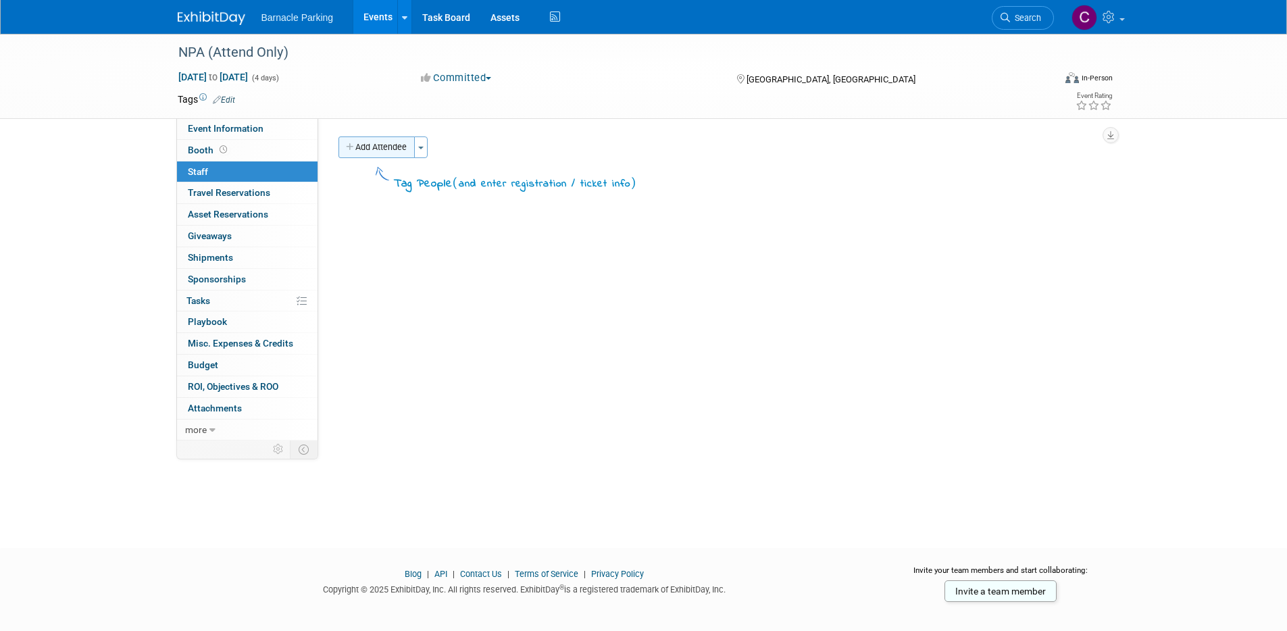
click at [380, 149] on button "Add Attendee" at bounding box center [376, 147] width 76 height 22
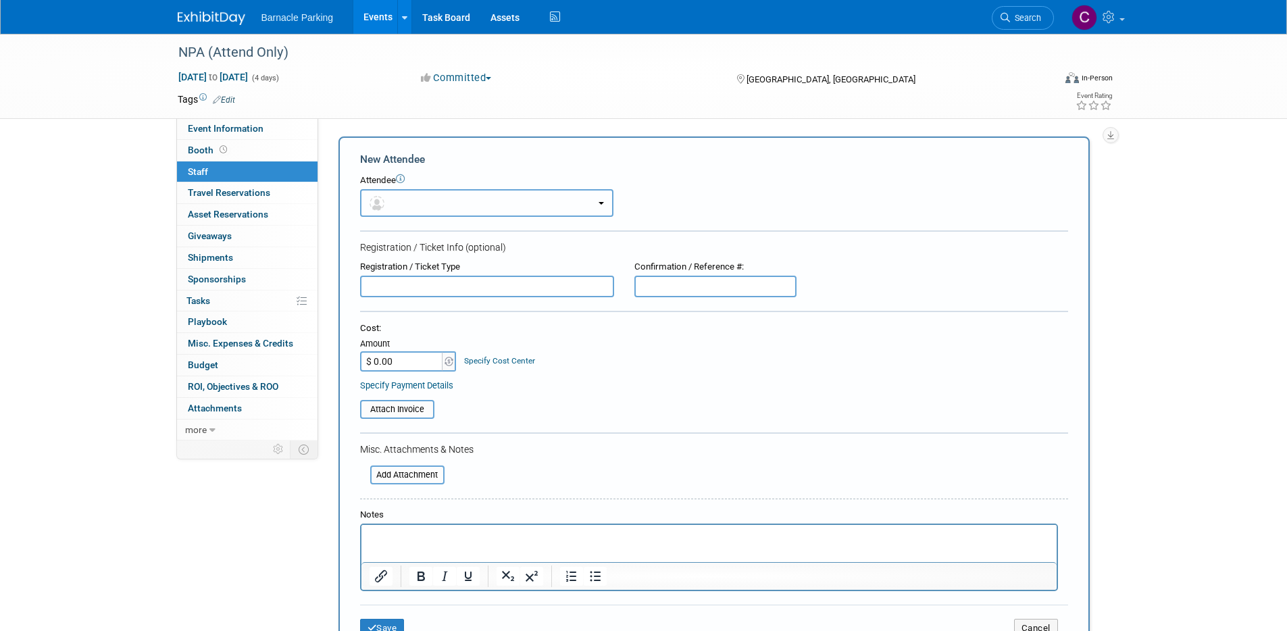
click at [403, 208] on button "button" at bounding box center [486, 203] width 253 height 28
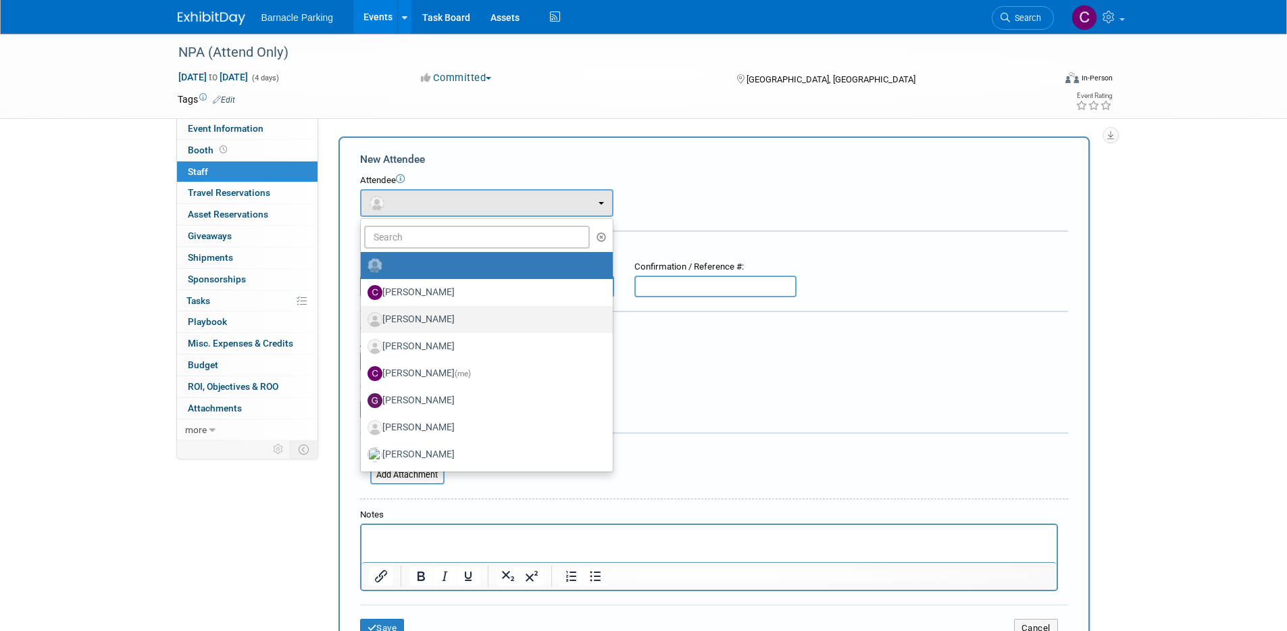
click at [462, 321] on label "[PERSON_NAME]" at bounding box center [483, 320] width 232 height 22
click at [363, 321] on input "[PERSON_NAME]" at bounding box center [358, 317] width 9 height 9
select select "179bf20d-bce0-4608-91af-55289dba5c0b"
select select "4"
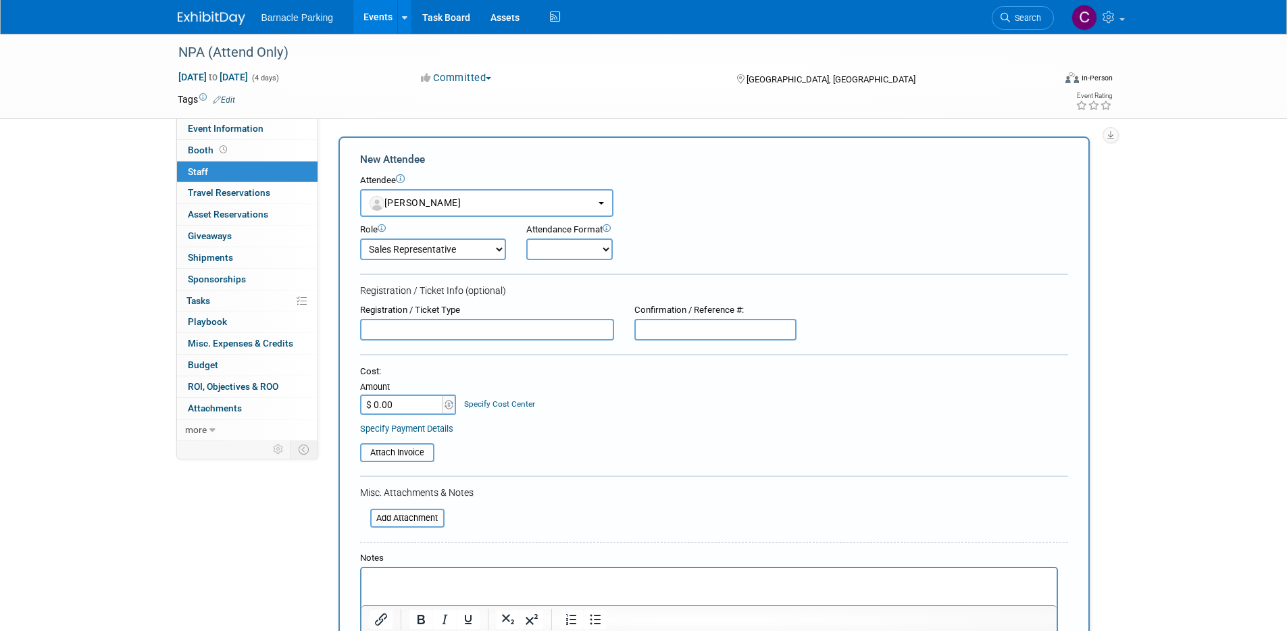
click at [604, 251] on select "Onsite Remote" at bounding box center [569, 249] width 86 height 22
select select "1"
click at [526, 238] on select "Onsite Remote" at bounding box center [569, 249] width 86 height 22
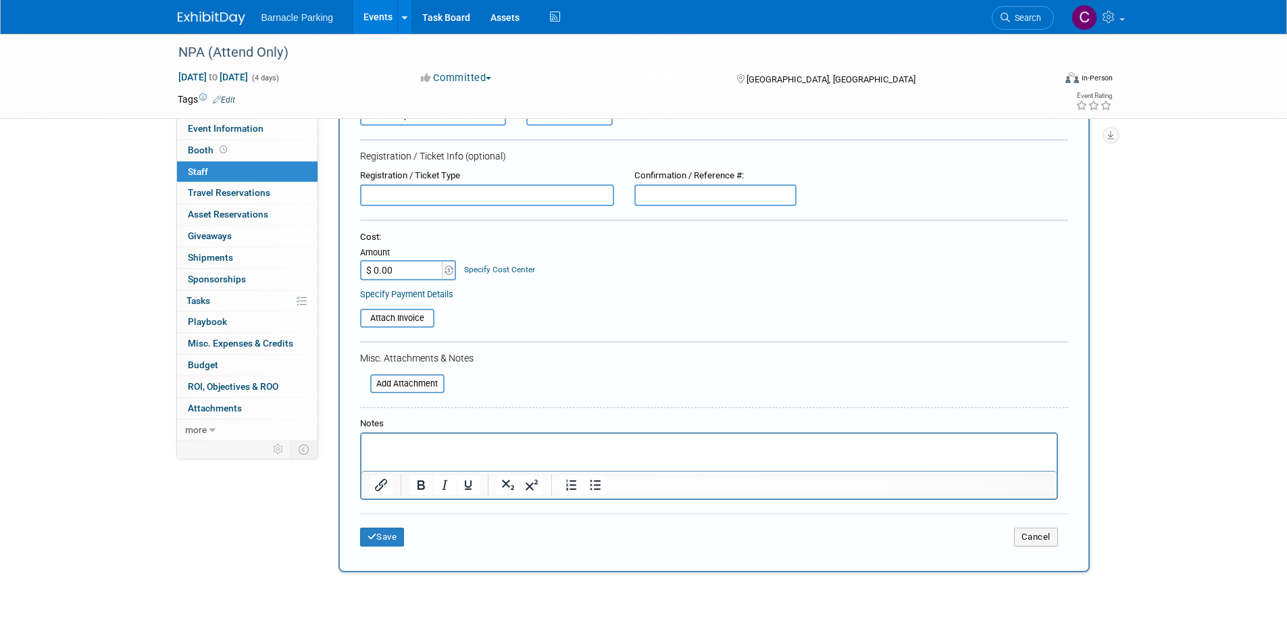
scroll to position [146, 0]
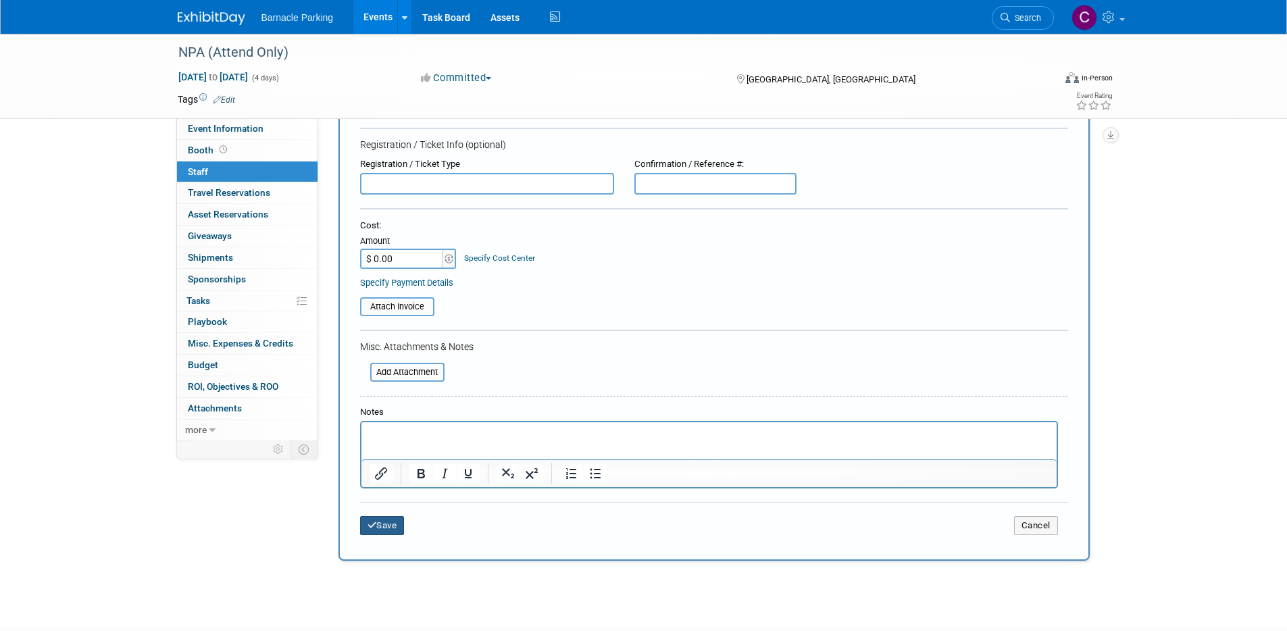
click at [381, 523] on button "Save" at bounding box center [382, 525] width 45 height 19
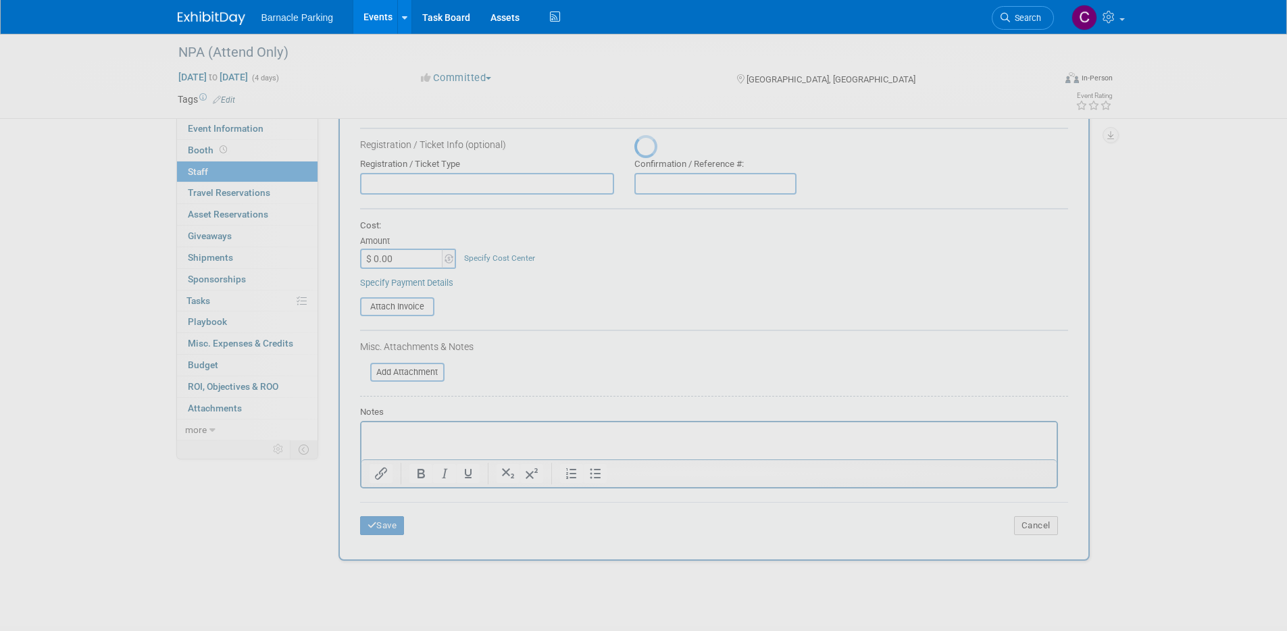
scroll to position [11, 0]
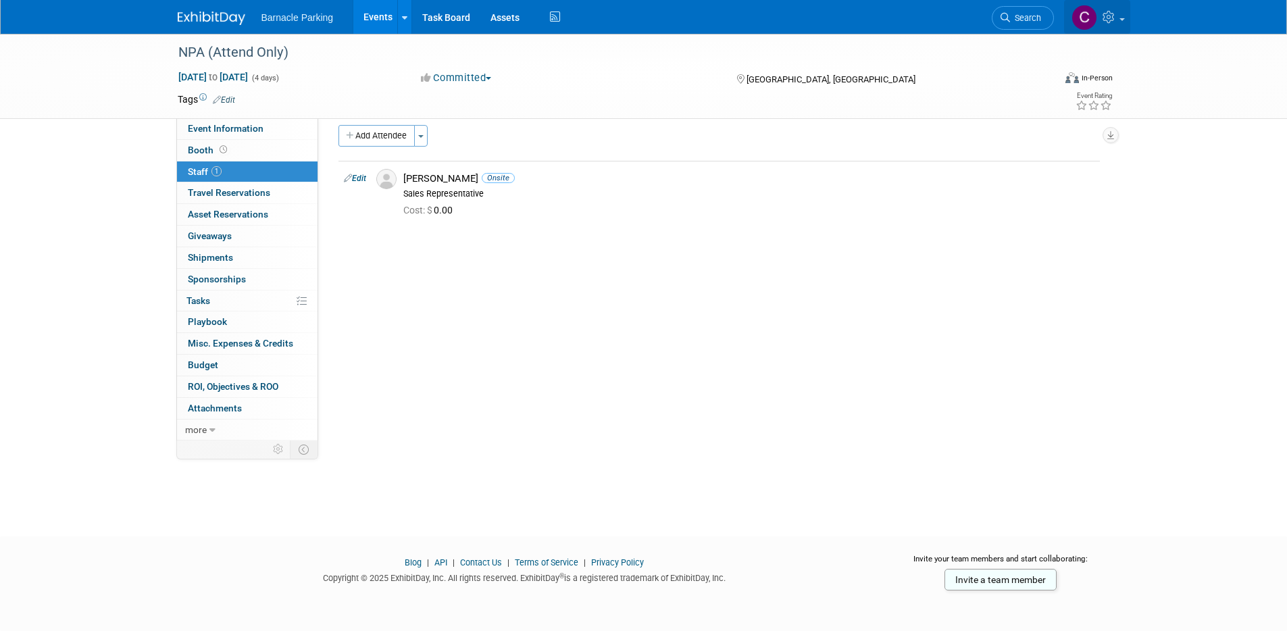
click at [1112, 19] on icon at bounding box center [1110, 17] width 16 height 12
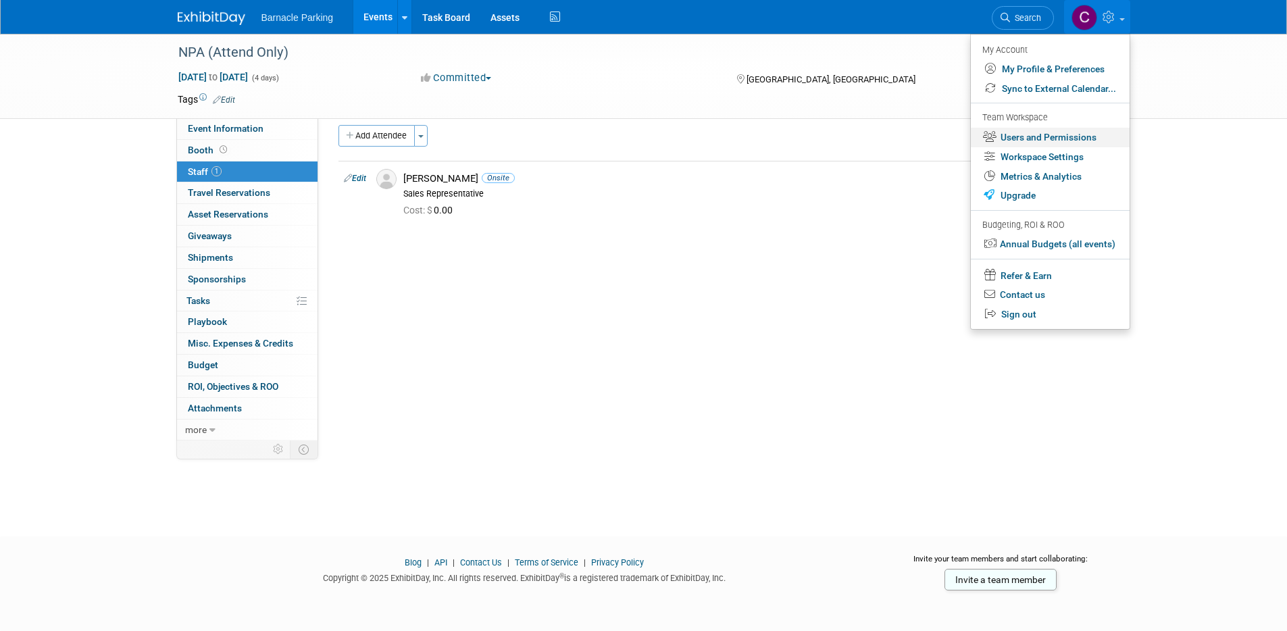
click at [1059, 136] on link "Users and Permissions" at bounding box center [1050, 138] width 159 height 20
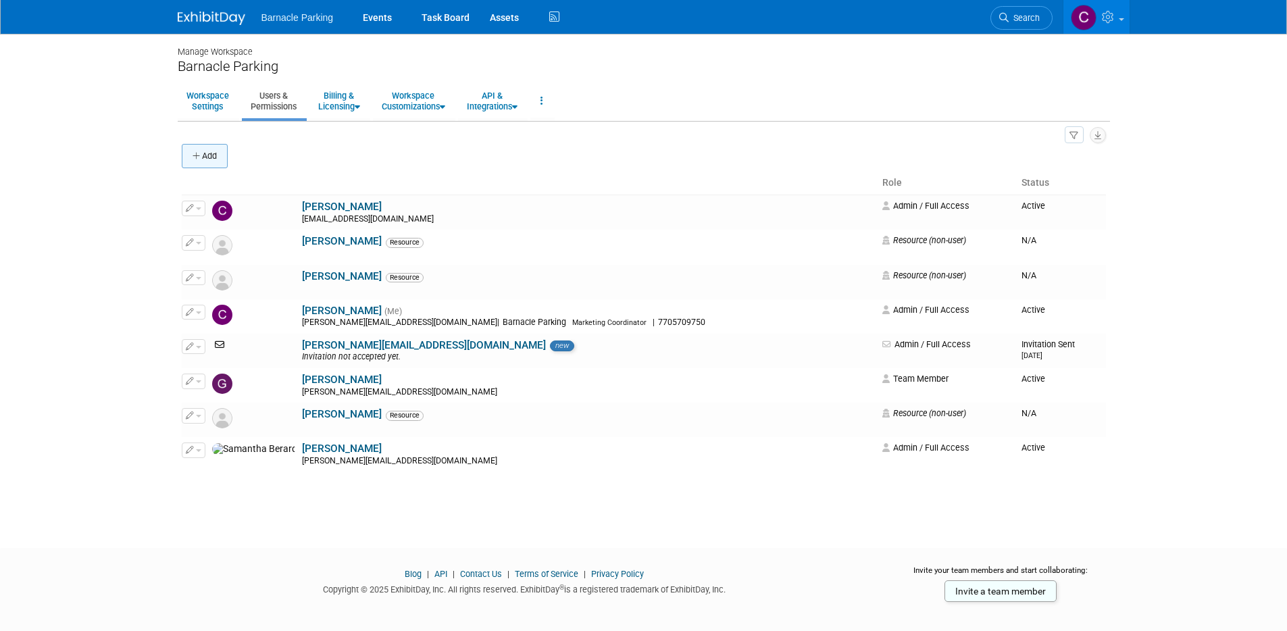
click at [216, 147] on button "Add" at bounding box center [205, 156] width 46 height 24
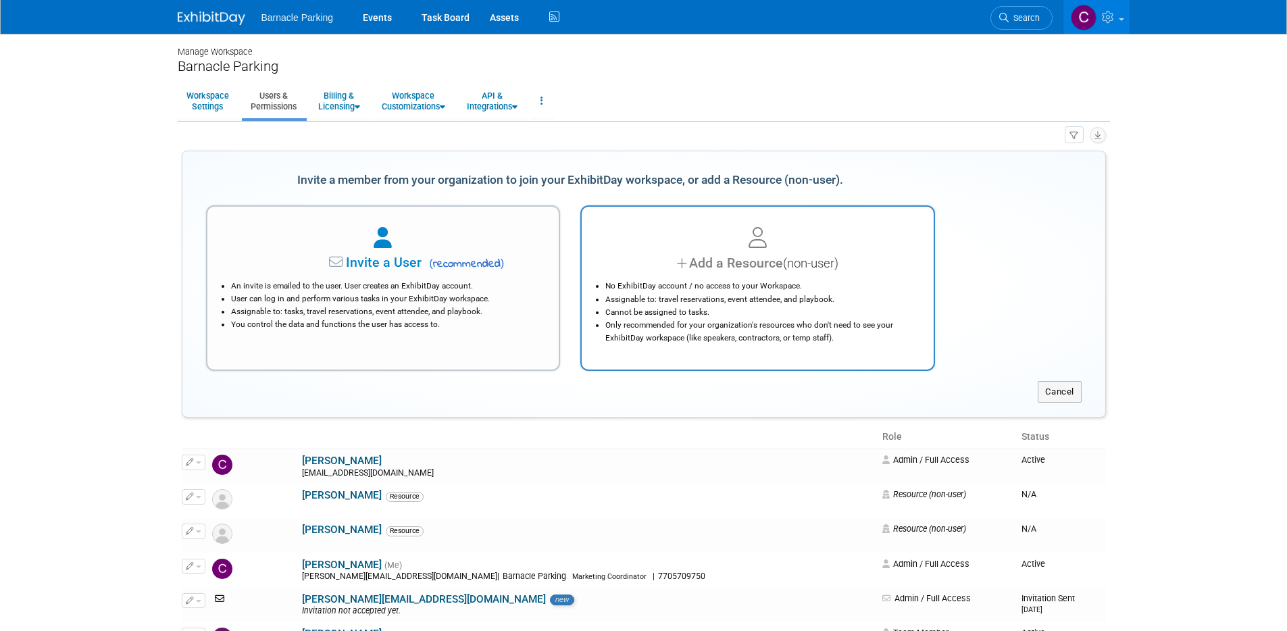
click at [724, 270] on div "Add a Resource (non-user)" at bounding box center [757, 263] width 318 height 20
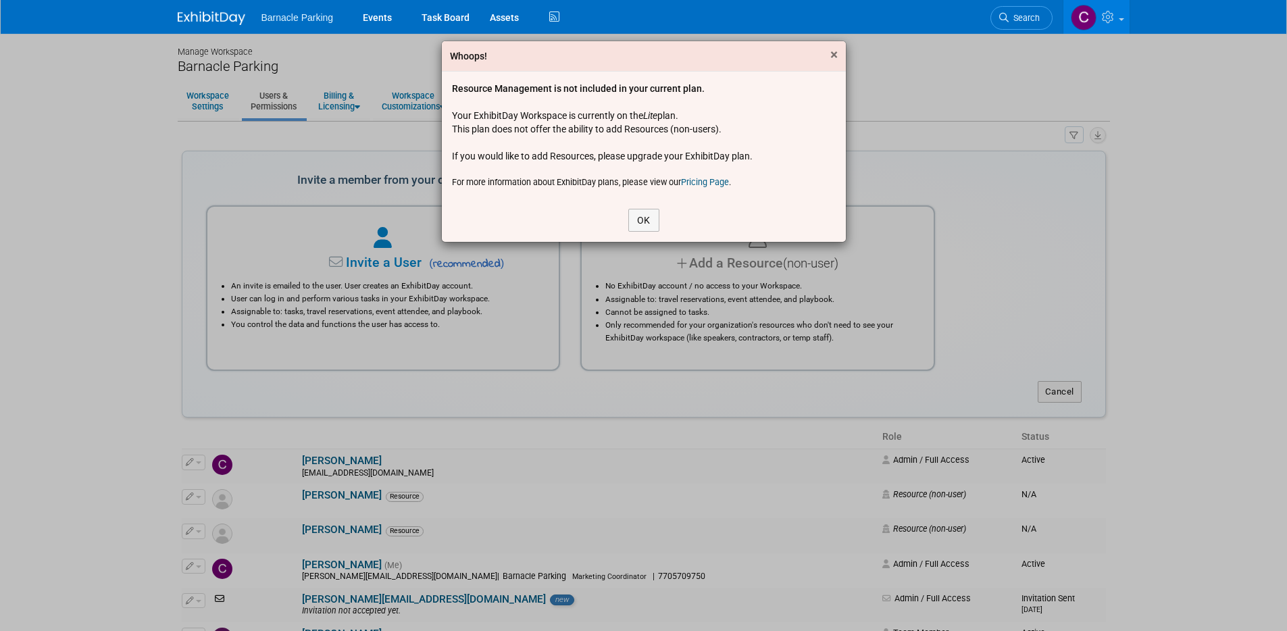
click at [835, 51] on span "×" at bounding box center [833, 55] width 7 height 16
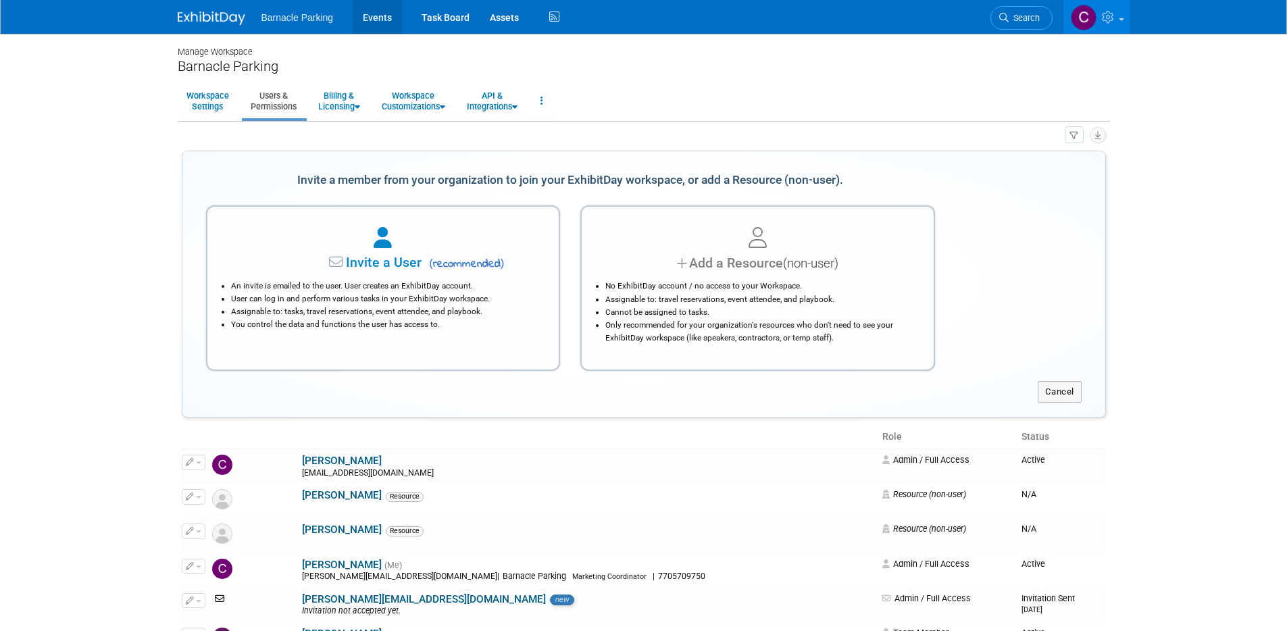
click at [385, 22] on link "Events" at bounding box center [377, 17] width 49 height 34
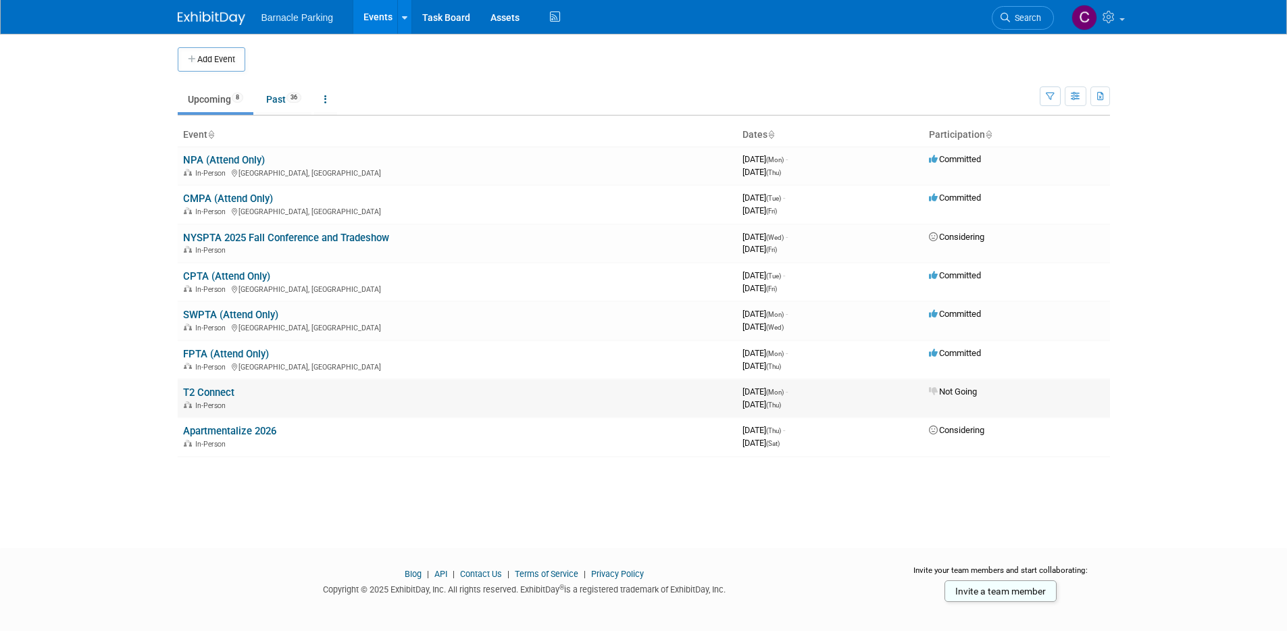
click at [234, 390] on link "T2 Connect" at bounding box center [208, 392] width 51 height 12
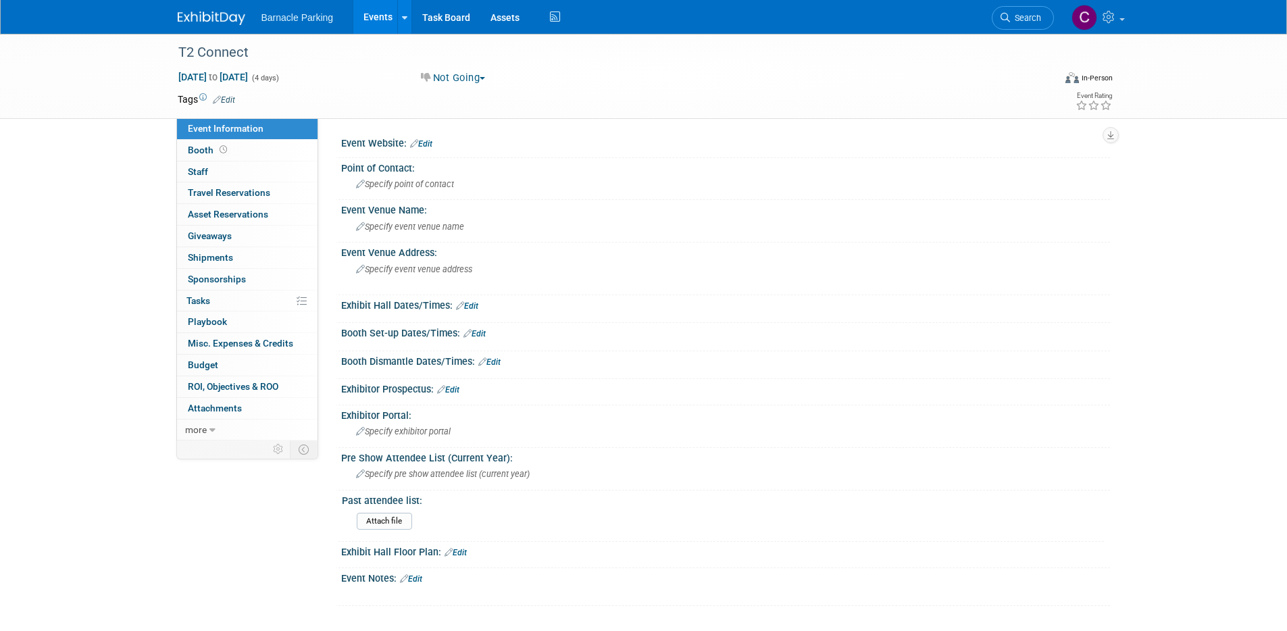
click at [380, 19] on link "Events" at bounding box center [377, 17] width 49 height 34
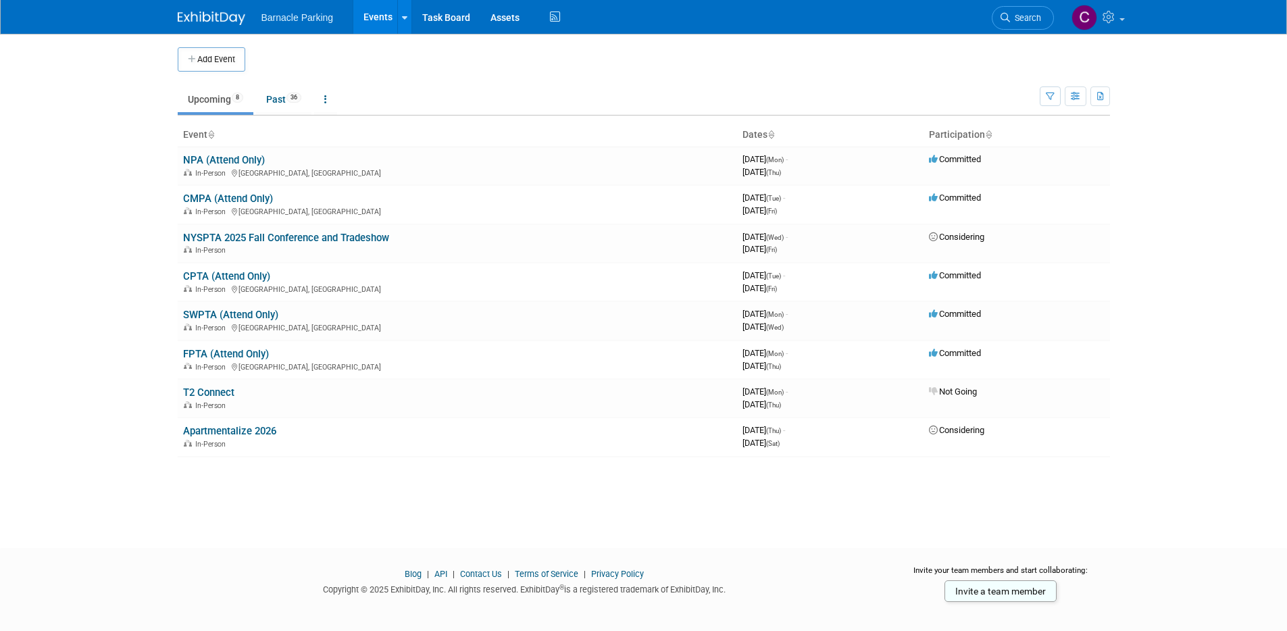
click at [374, 16] on link "Events" at bounding box center [377, 17] width 49 height 34
click at [232, 197] on link "CMPA (Attend Only)" at bounding box center [228, 199] width 90 height 12
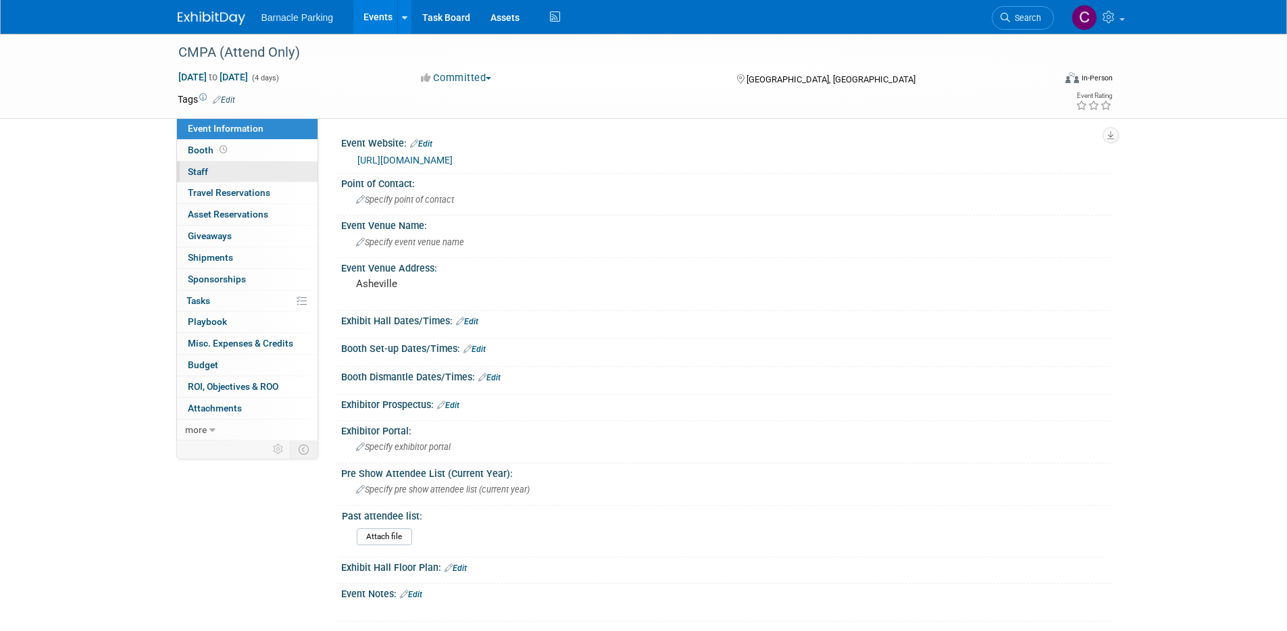
click at [240, 173] on link "0 Staff 0" at bounding box center [247, 171] width 140 height 21
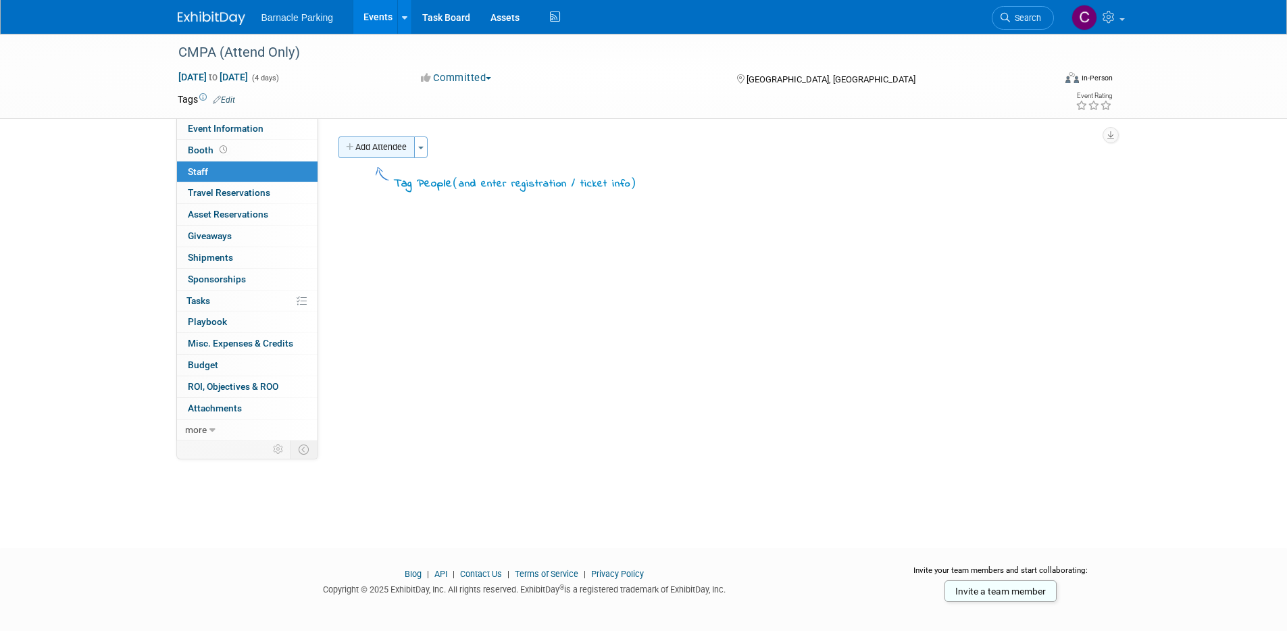
click at [380, 150] on button "Add Attendee" at bounding box center [376, 147] width 76 height 22
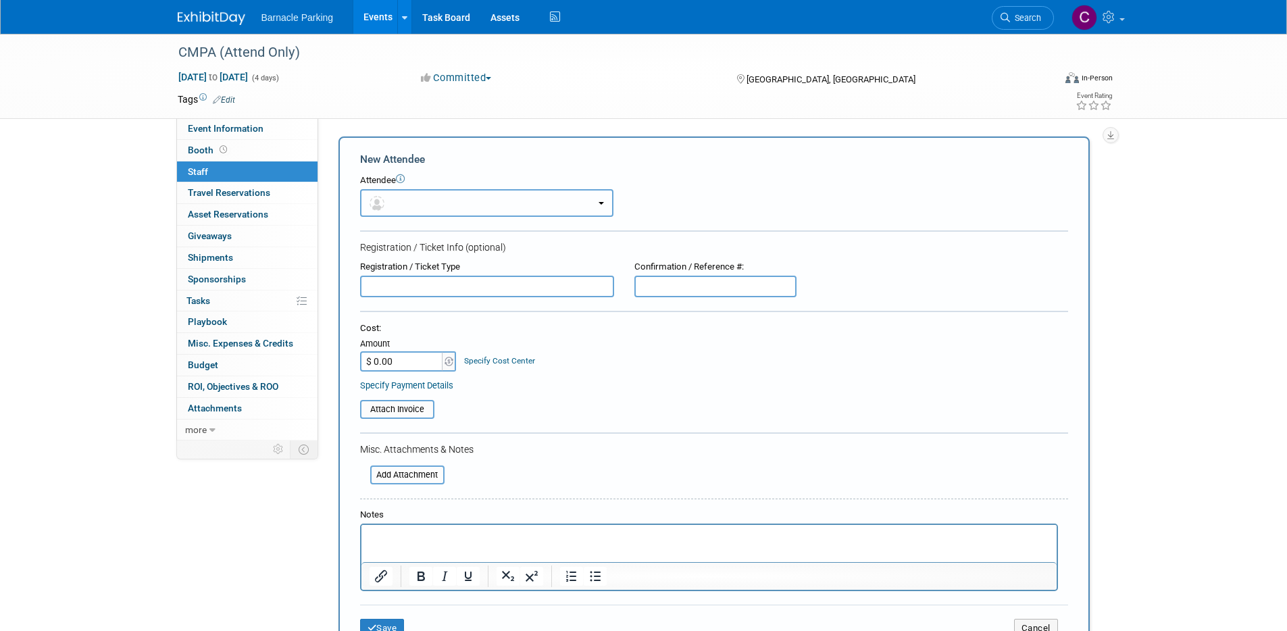
click at [451, 206] on button "button" at bounding box center [486, 203] width 253 height 28
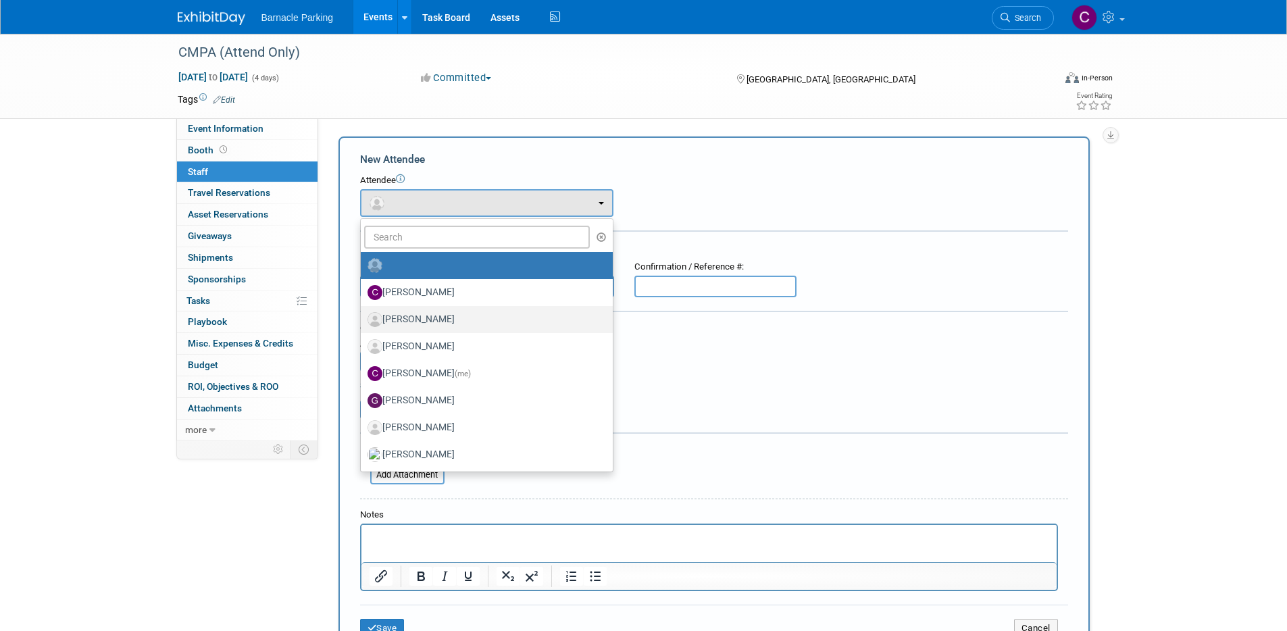
click at [446, 319] on label "Colin Heffron, Jr." at bounding box center [483, 320] width 232 height 22
click at [363, 319] on input "Colin Heffron, Jr." at bounding box center [358, 317] width 9 height 9
select select "179bf20d-bce0-4608-91af-55289dba5c0b"
select select "4"
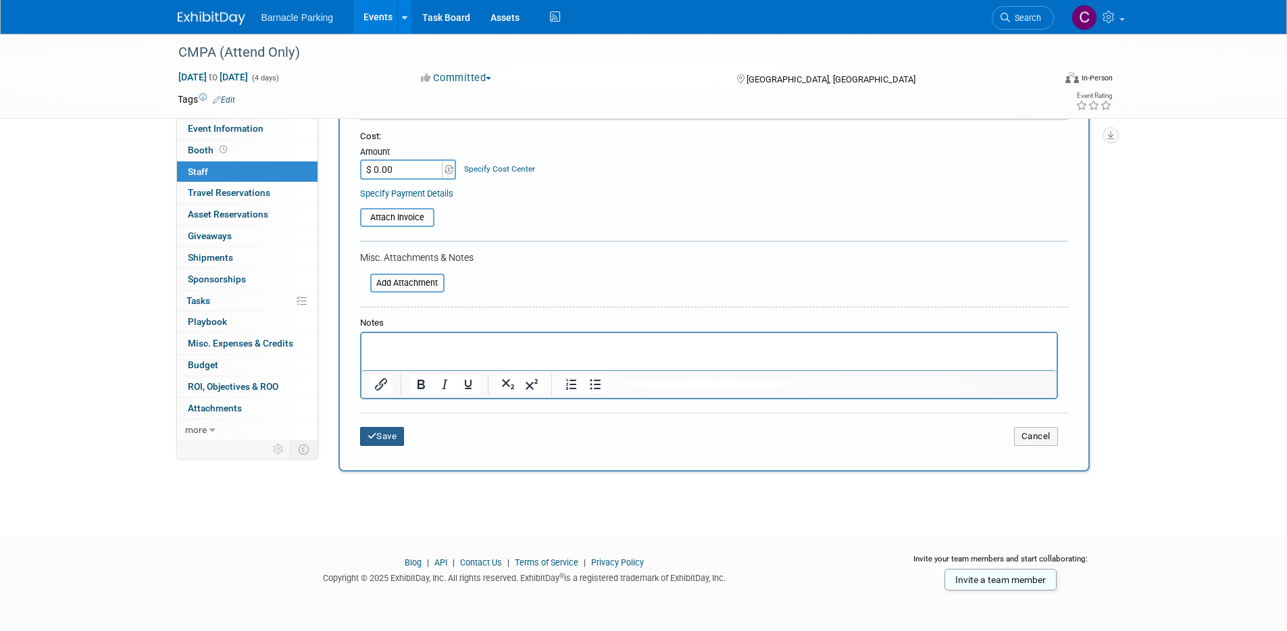
click at [404, 440] on button "Save" at bounding box center [382, 436] width 45 height 19
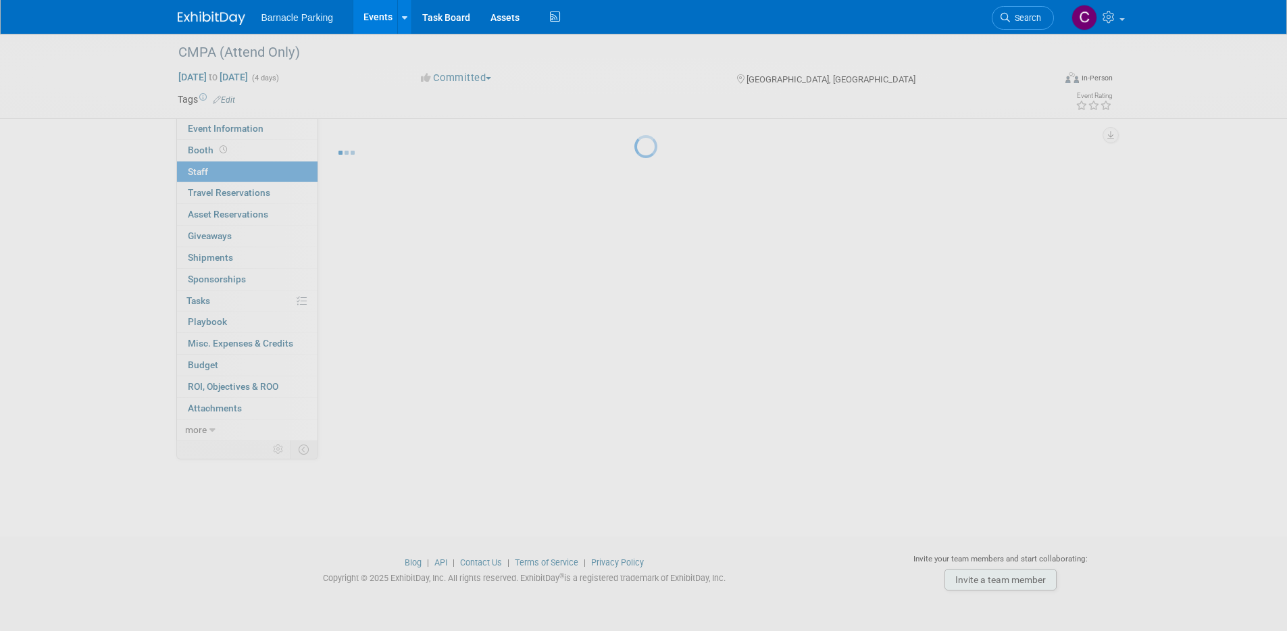
scroll to position [11, 0]
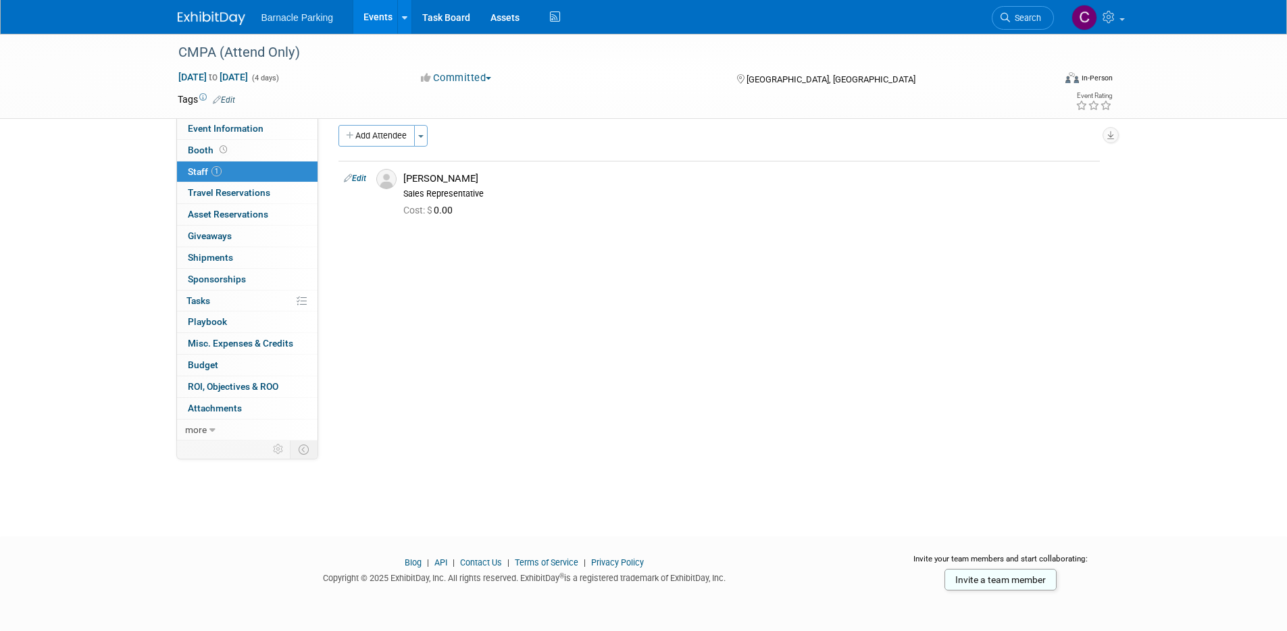
click at [383, 14] on link "Events" at bounding box center [377, 17] width 49 height 34
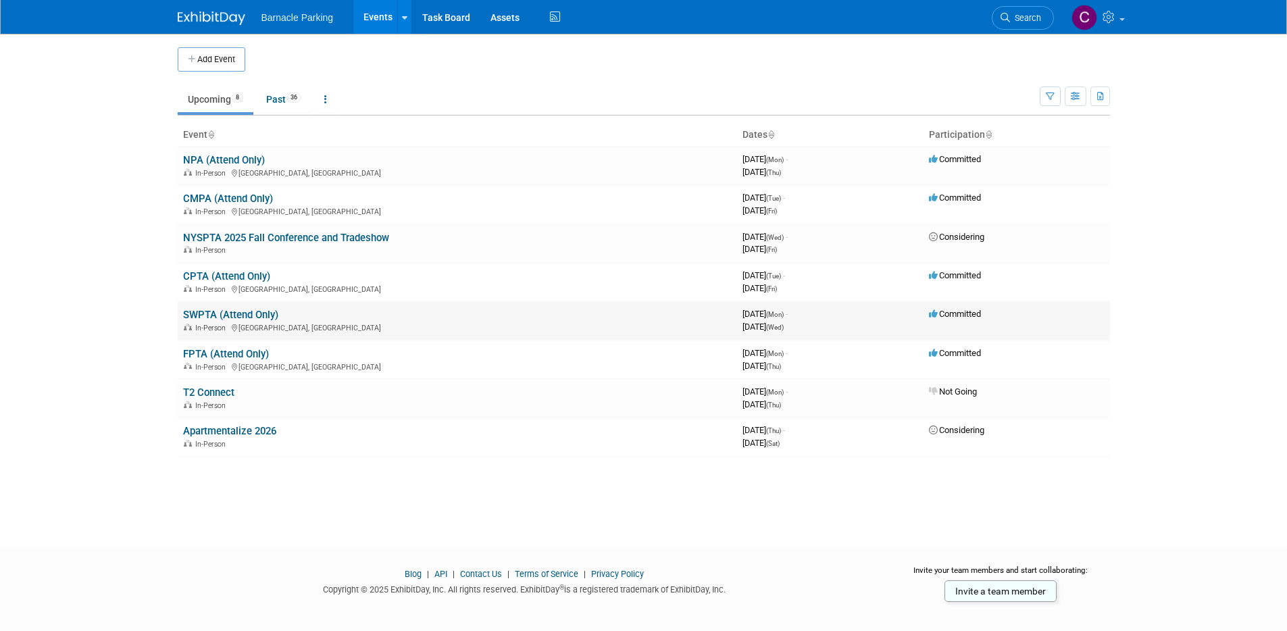
click at [234, 313] on link "SWPTA (Attend Only)" at bounding box center [230, 315] width 95 height 12
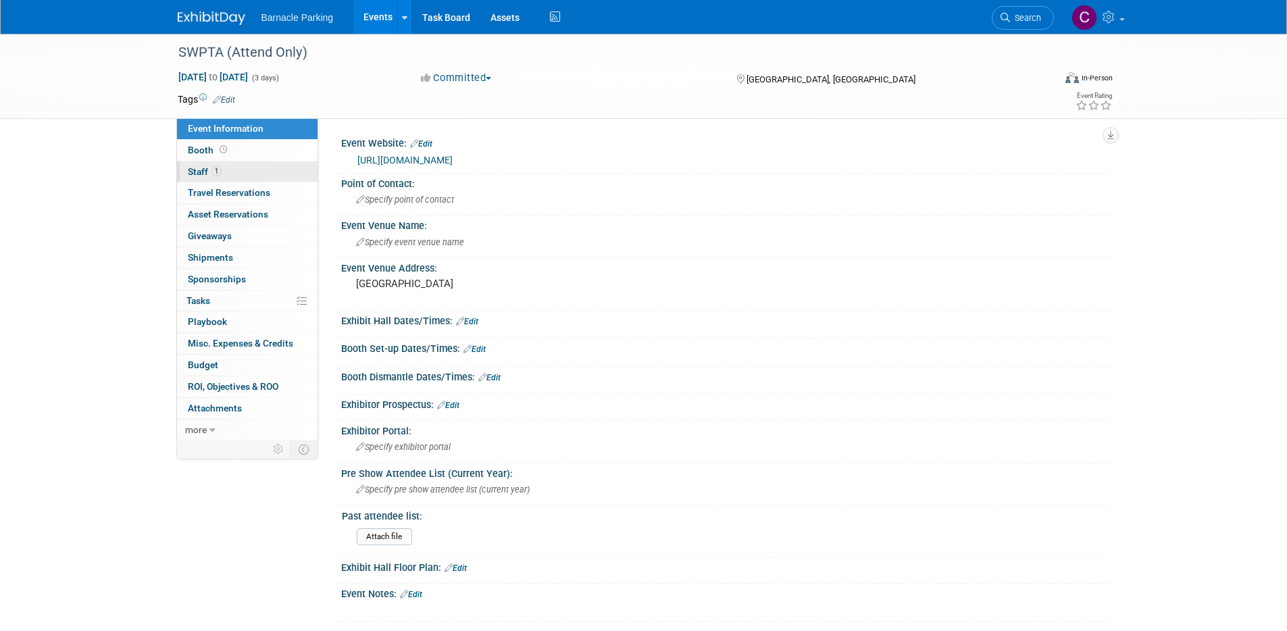
click at [234, 172] on link "1 Staff 1" at bounding box center [247, 171] width 140 height 21
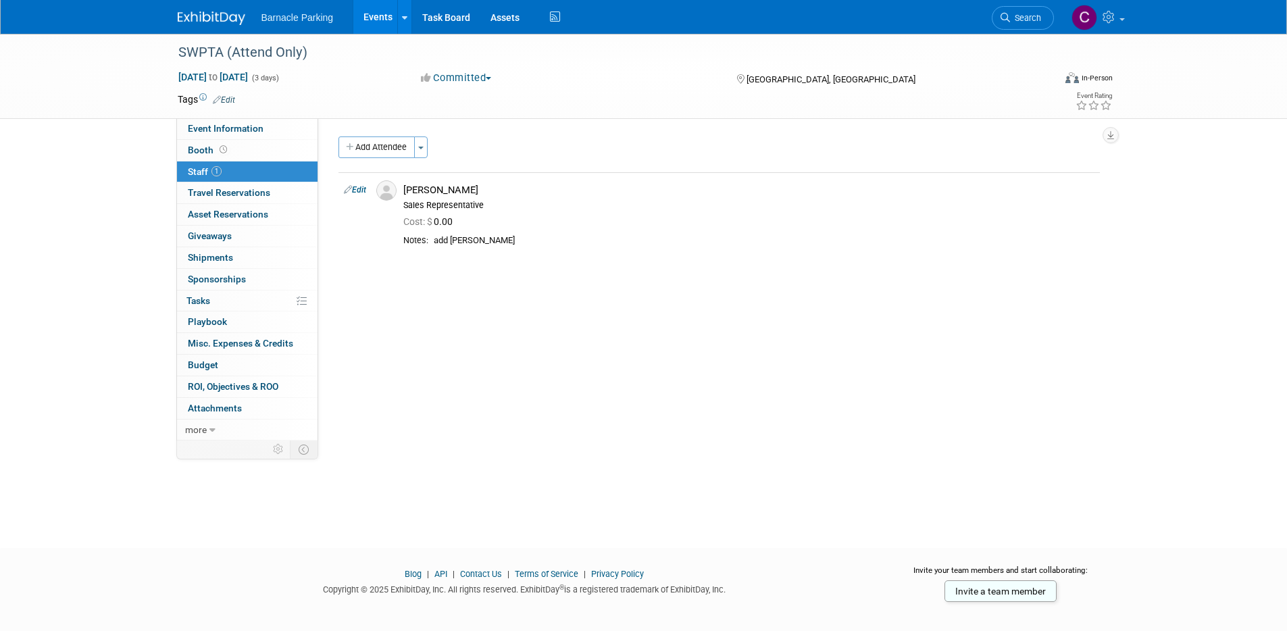
click at [377, 20] on link "Events" at bounding box center [377, 17] width 49 height 34
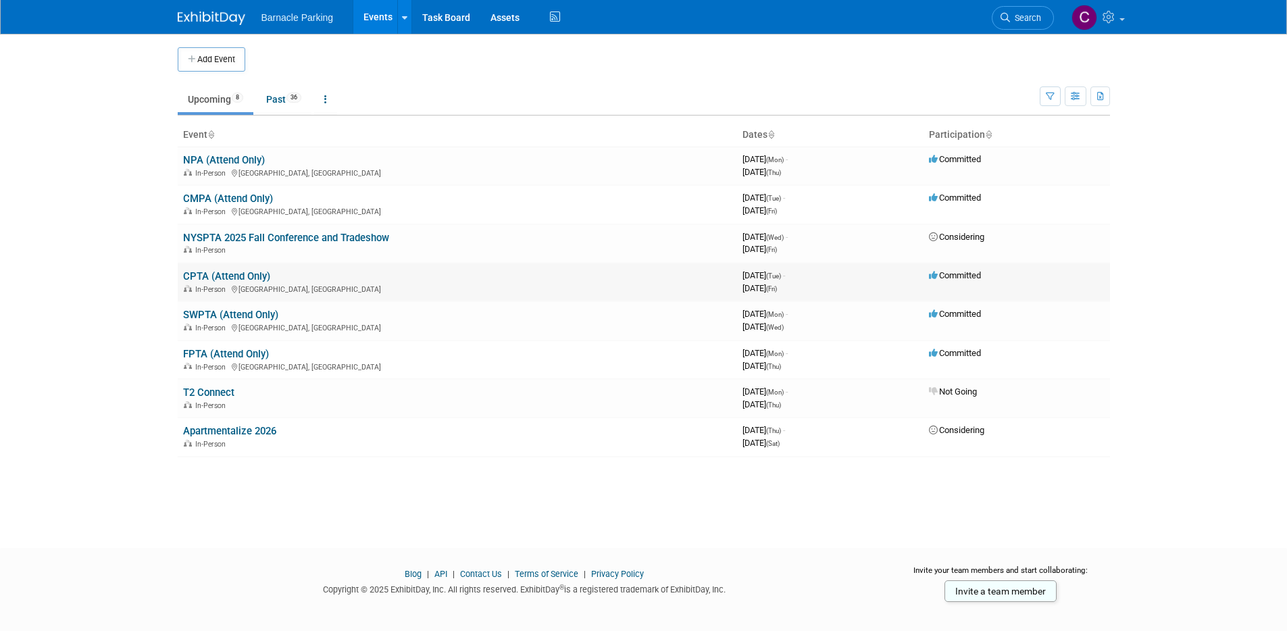
click at [226, 272] on link "CPTA (Attend Only)" at bounding box center [226, 276] width 87 height 12
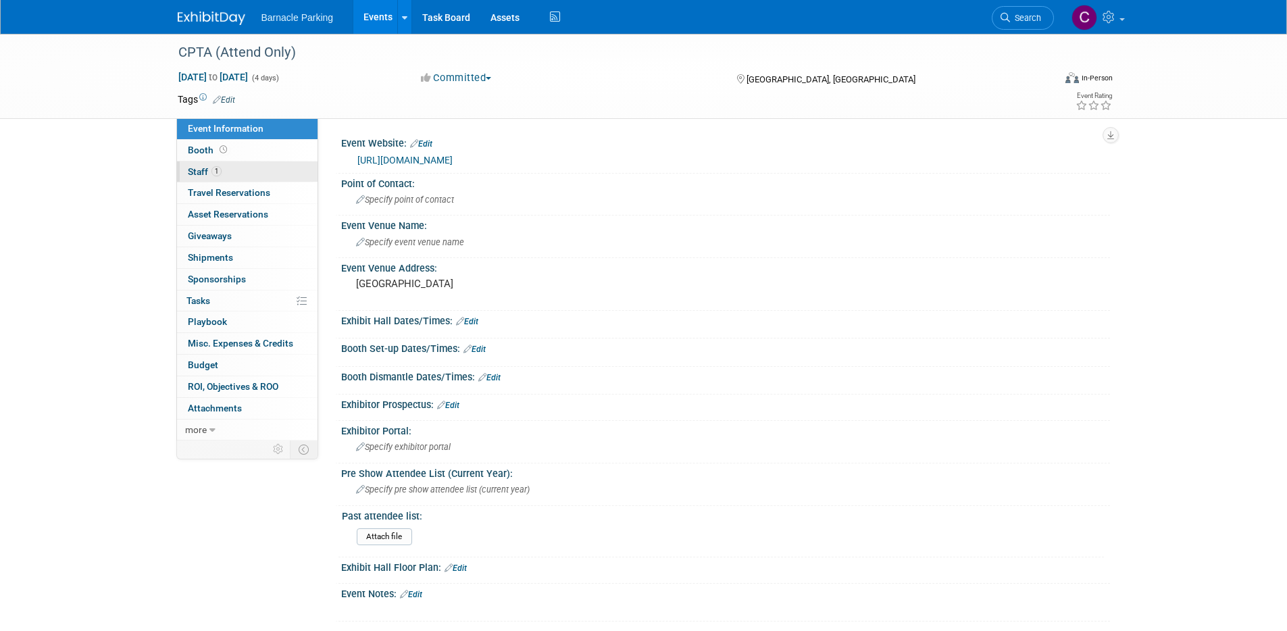
click at [224, 172] on link "1 Staff 1" at bounding box center [247, 171] width 140 height 21
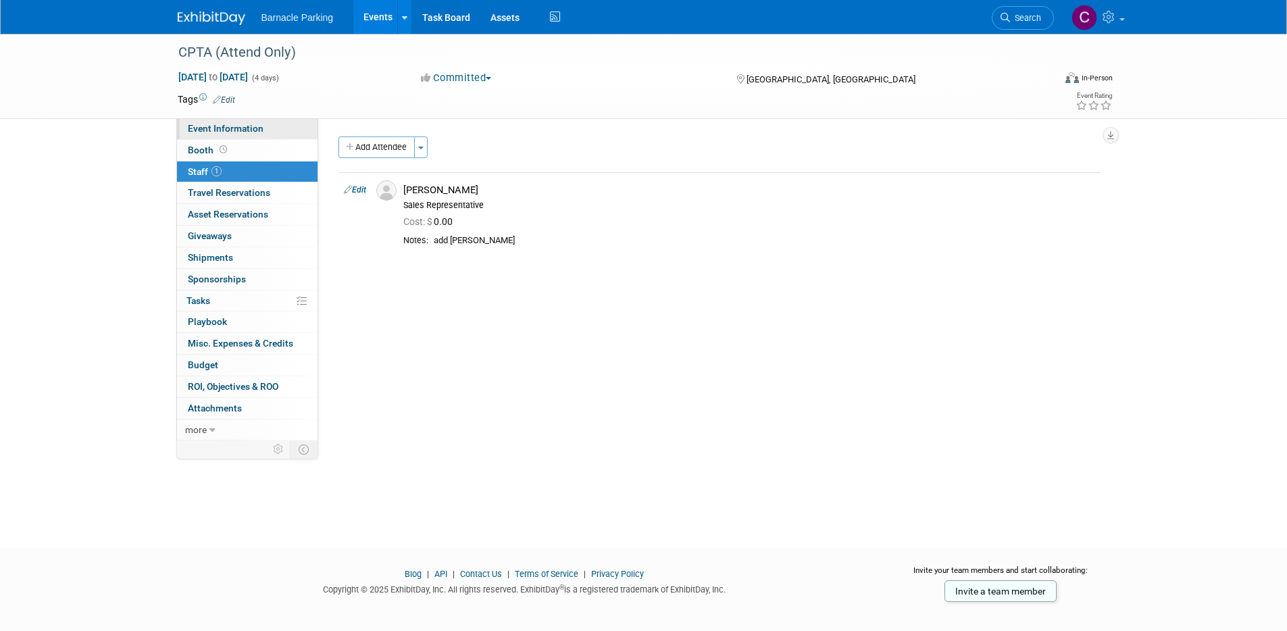
click at [237, 124] on span "Event Information" at bounding box center [226, 128] width 76 height 11
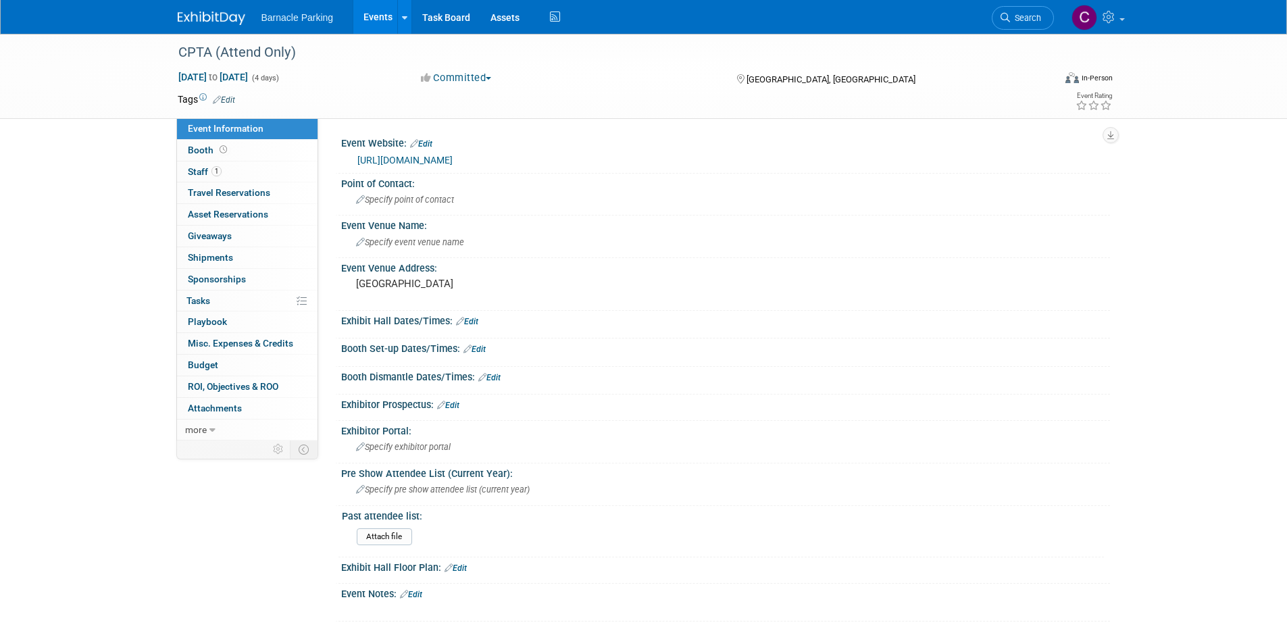
click at [421, 159] on link "https://www.cptaonline.org/conference/" at bounding box center [404, 160] width 95 height 11
click at [388, 15] on link "Events" at bounding box center [377, 17] width 49 height 34
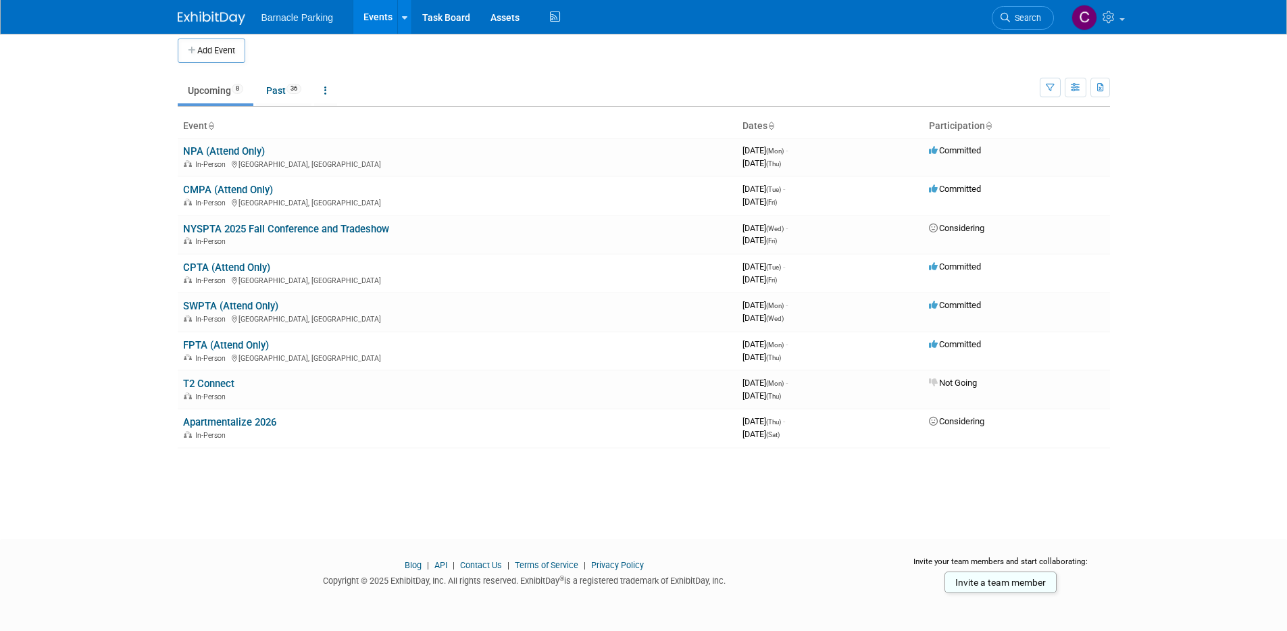
scroll to position [11, 0]
click at [139, 263] on body "Barnacle Parking Events Add Event Bulk Upload Events Shareable Event Boards Rec…" at bounding box center [643, 304] width 1287 height 631
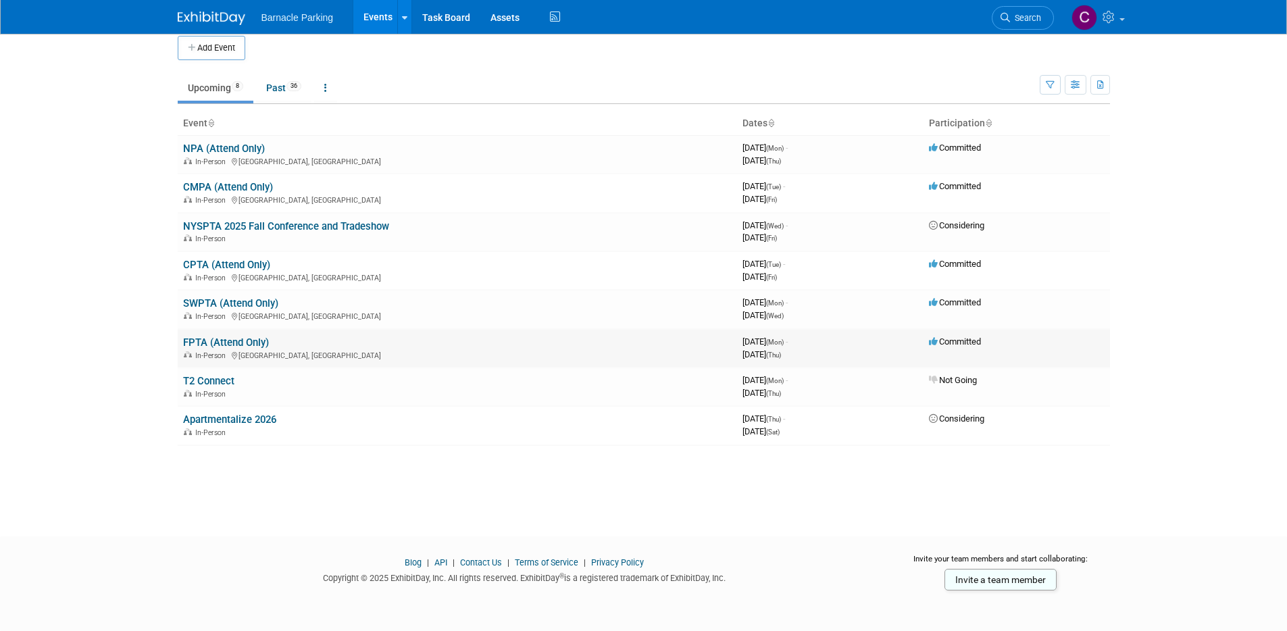
click at [261, 343] on link "FPTA (Attend Only)" at bounding box center [226, 342] width 86 height 12
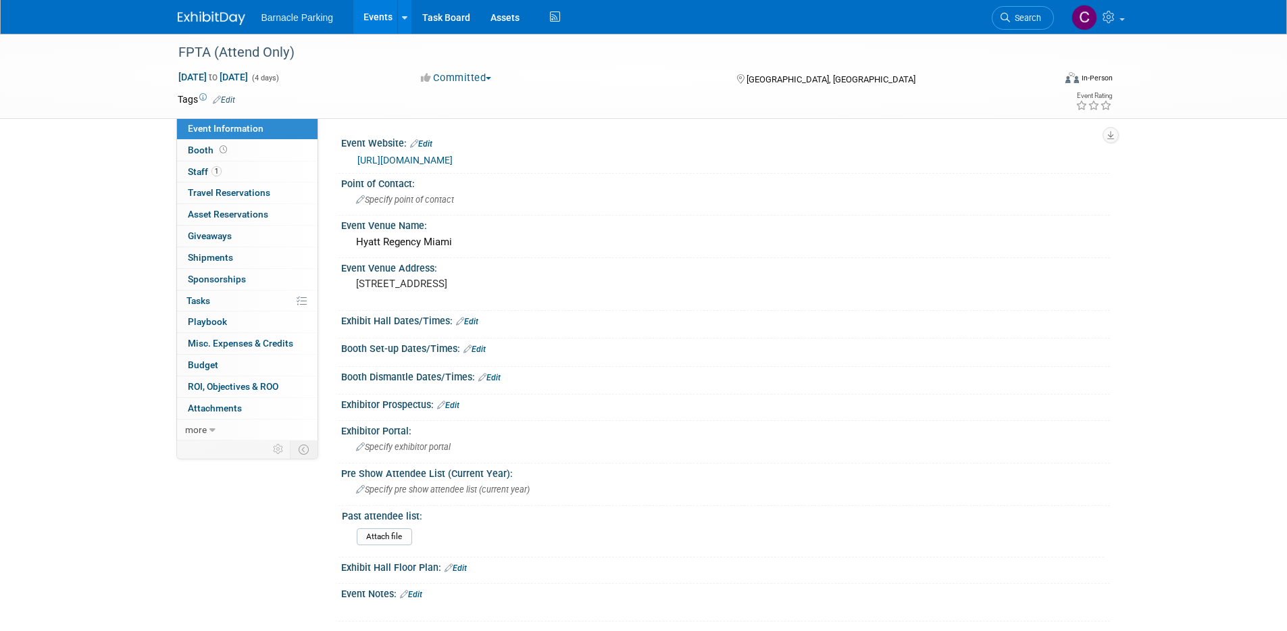
click at [453, 159] on link "[URL][DOMAIN_NAME]" at bounding box center [404, 160] width 95 height 11
click at [376, 14] on link "Events" at bounding box center [377, 17] width 49 height 34
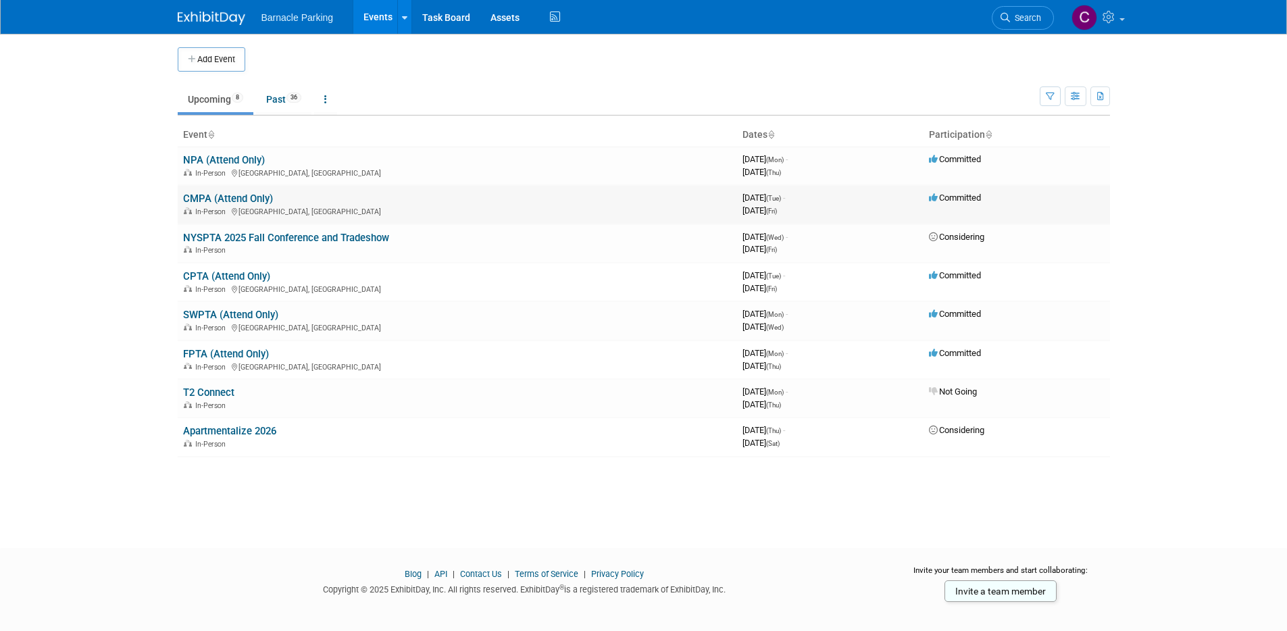
click at [253, 203] on link "CMPA (Attend Only)" at bounding box center [228, 199] width 90 height 12
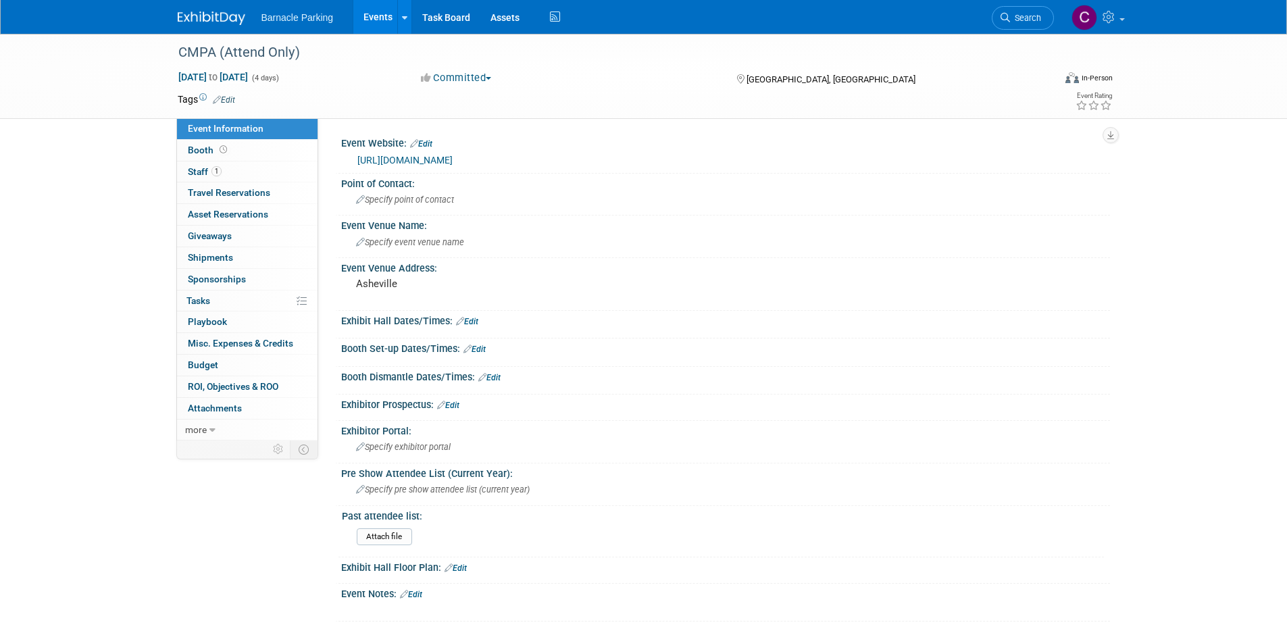
click at [372, 15] on link "Events" at bounding box center [377, 17] width 49 height 34
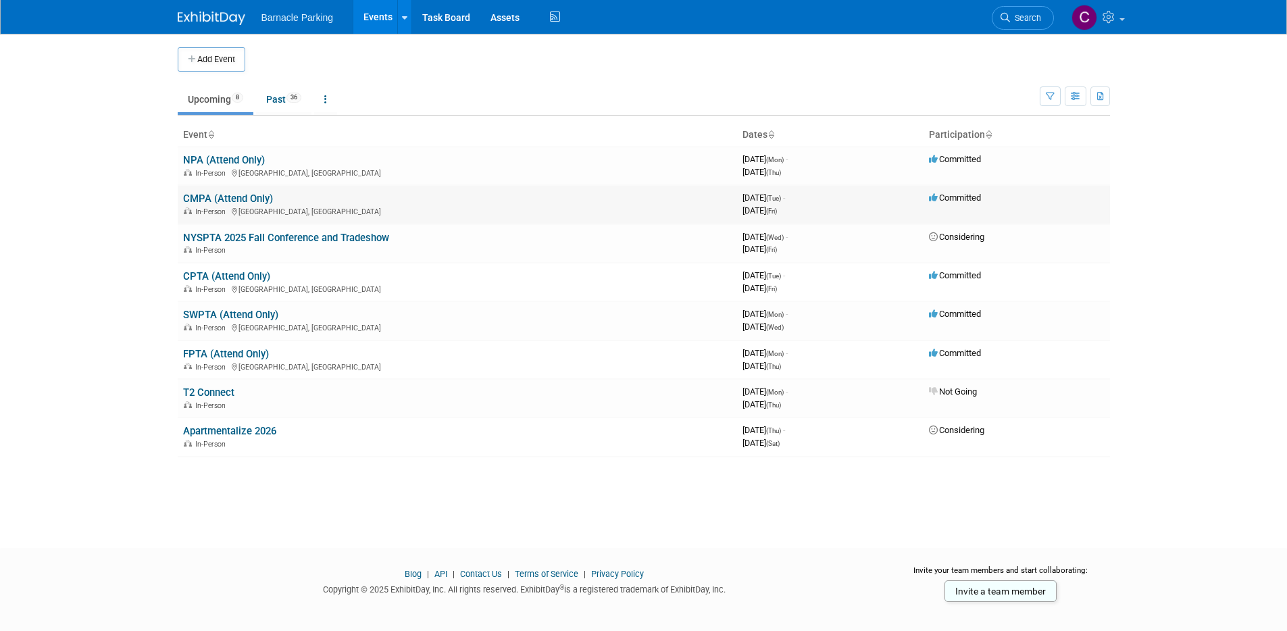
click at [222, 197] on link "CMPA (Attend Only)" at bounding box center [228, 199] width 90 height 12
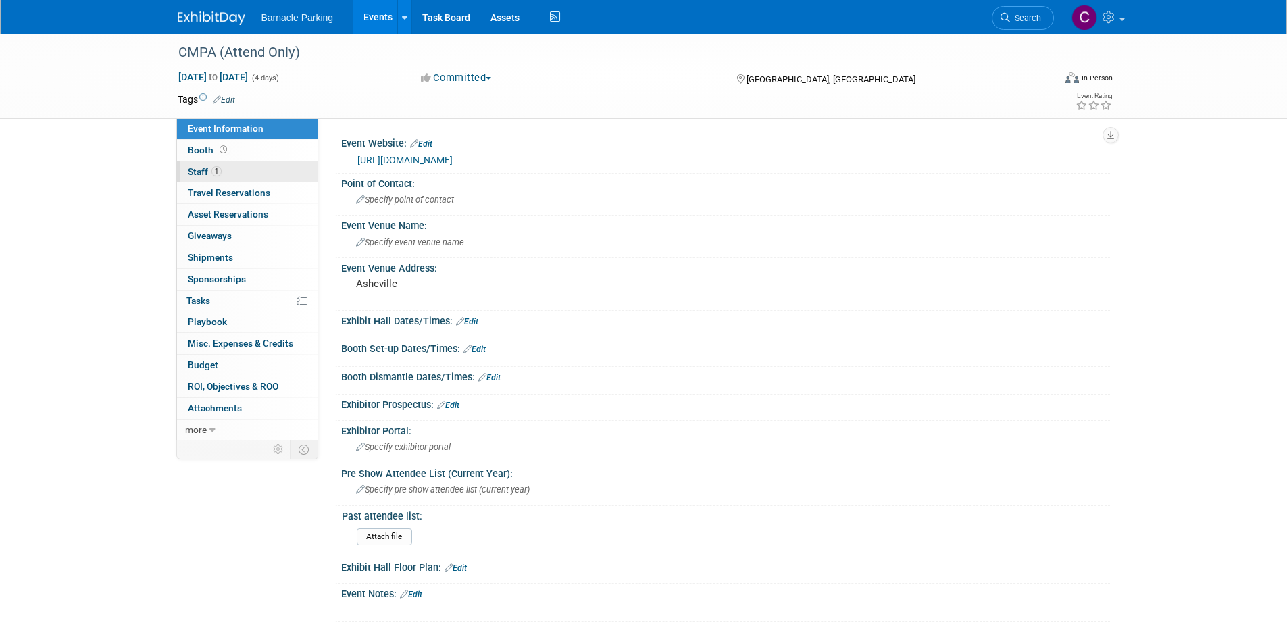
click at [217, 170] on span "1" at bounding box center [216, 171] width 10 height 10
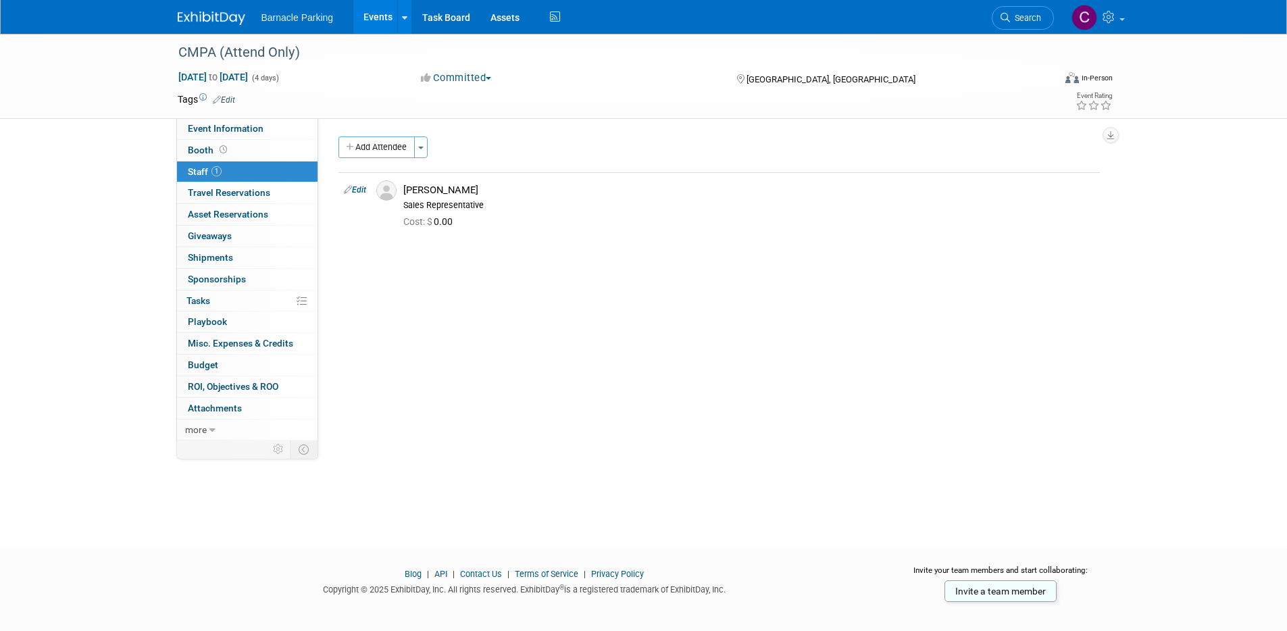
click at [381, 15] on link "Events" at bounding box center [377, 17] width 49 height 34
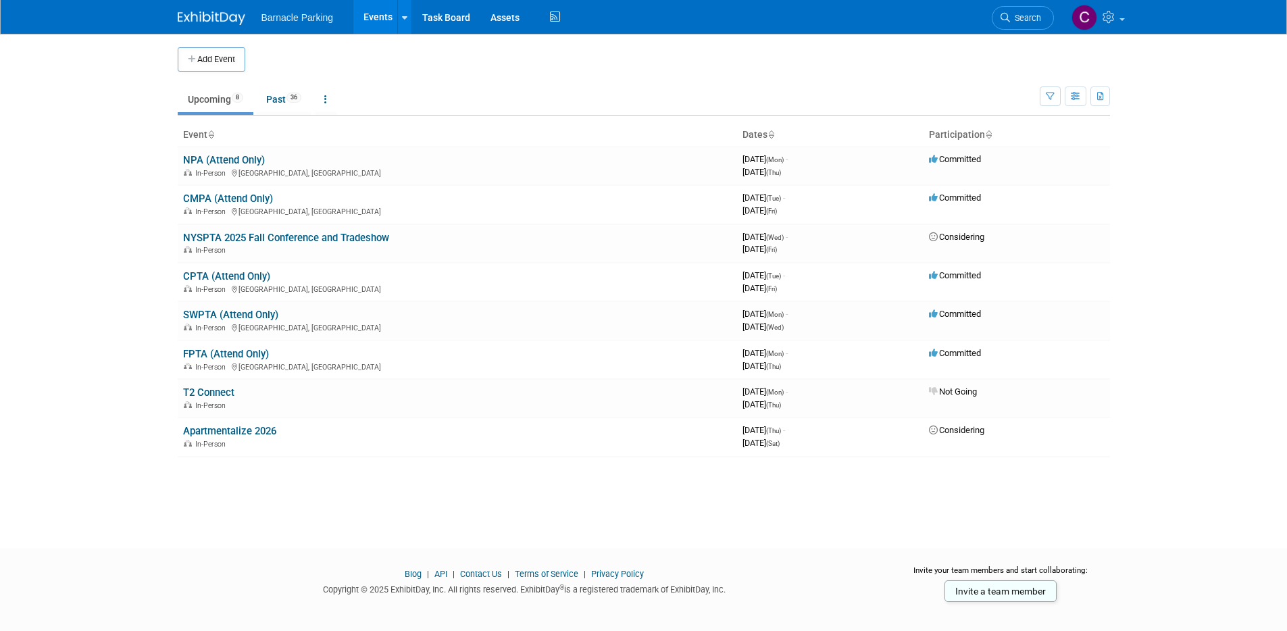
click at [128, 332] on body "Barnacle Parking Events Add Event Bulk Upload Events Shareable Event Boards Rec…" at bounding box center [643, 315] width 1287 height 631
click at [1212, 32] on div "Barnacle Parking Events Add Event Bulk Upload Events Shareable Event Boards Rec…" at bounding box center [643, 17] width 1287 height 34
click at [442, 26] on link "Task Board" at bounding box center [446, 17] width 68 height 34
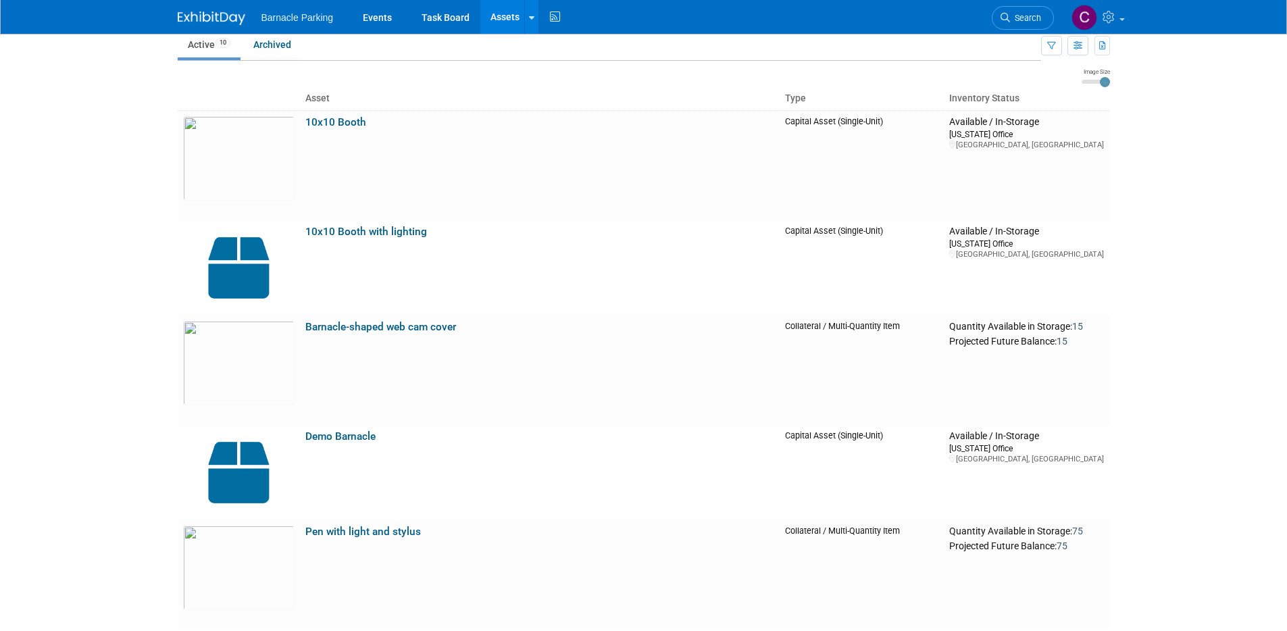
scroll to position [59, 0]
click at [369, 326] on link "Barnacle-shaped web cam cover" at bounding box center [380, 325] width 151 height 12
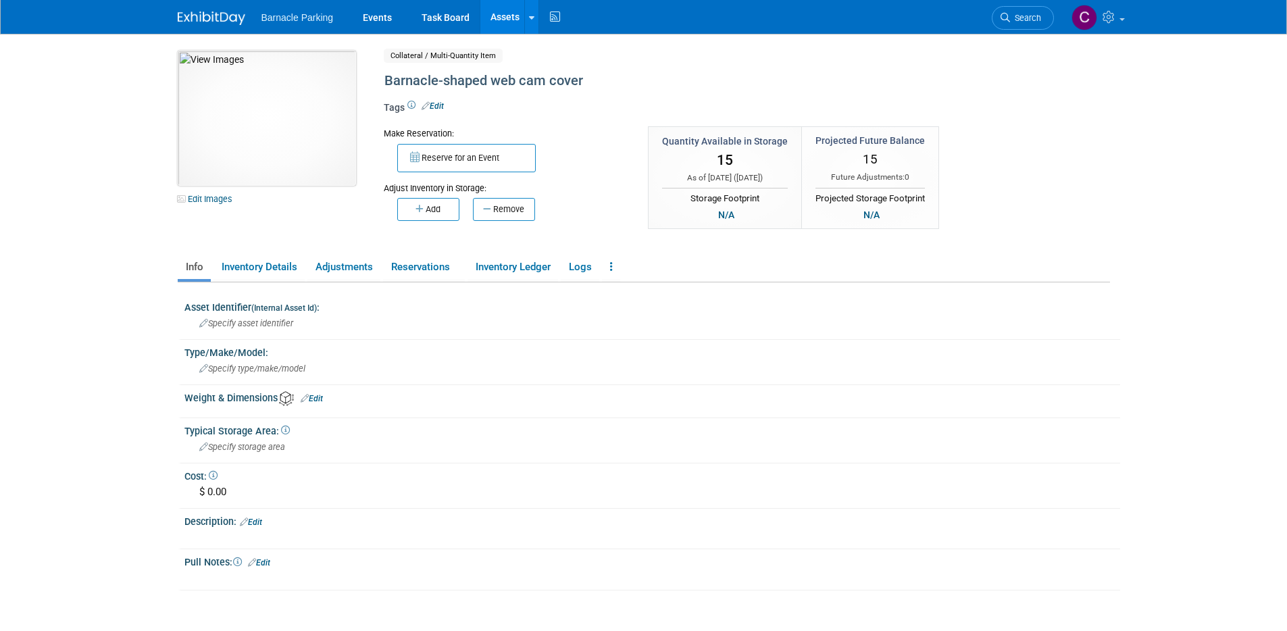
click at [284, 92] on img at bounding box center [267, 118] width 178 height 135
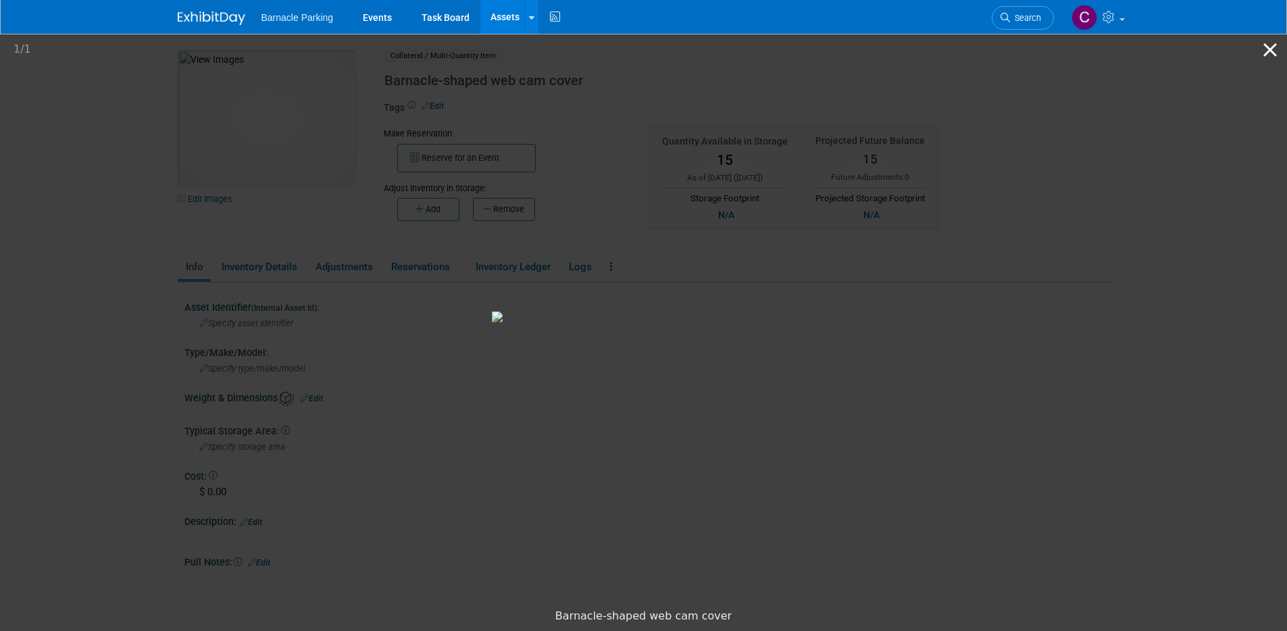
click at [1275, 51] on button "Close gallery" at bounding box center [1270, 50] width 34 height 32
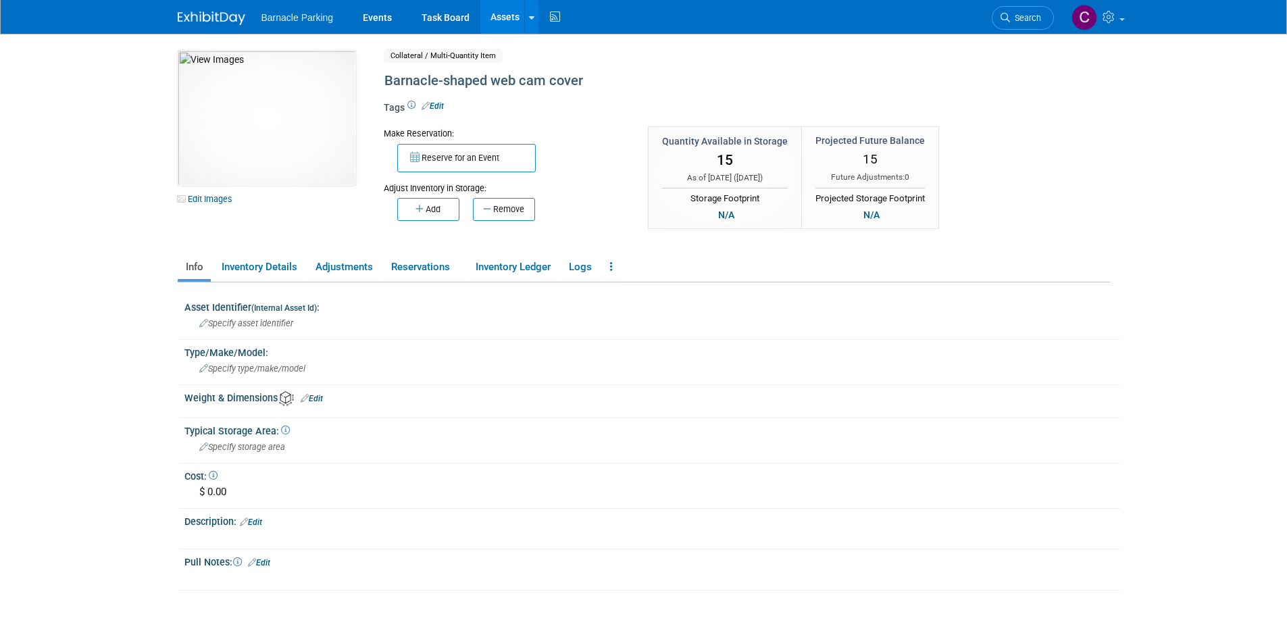
click at [482, 20] on link "Assets" at bounding box center [504, 17] width 49 height 34
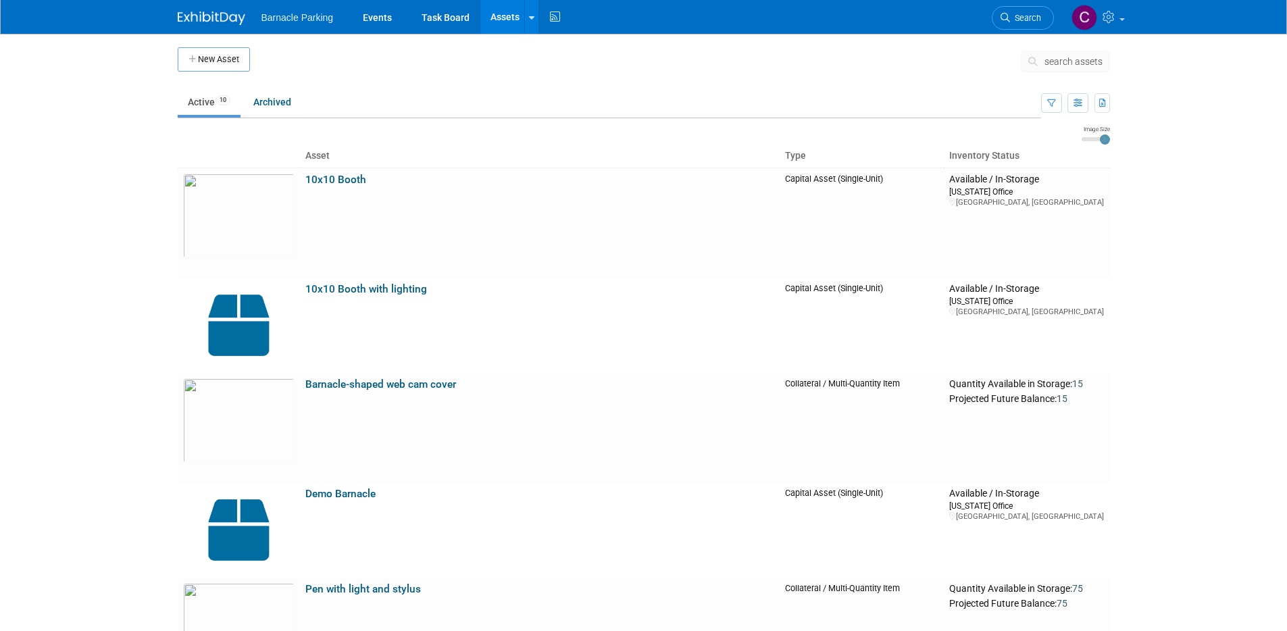
click at [436, 68] on td at bounding box center [635, 64] width 771 height 34
click at [374, 67] on td at bounding box center [635, 64] width 771 height 34
click at [372, 22] on link "Events" at bounding box center [377, 17] width 49 height 34
